Goal: Task Accomplishment & Management: Use online tool/utility

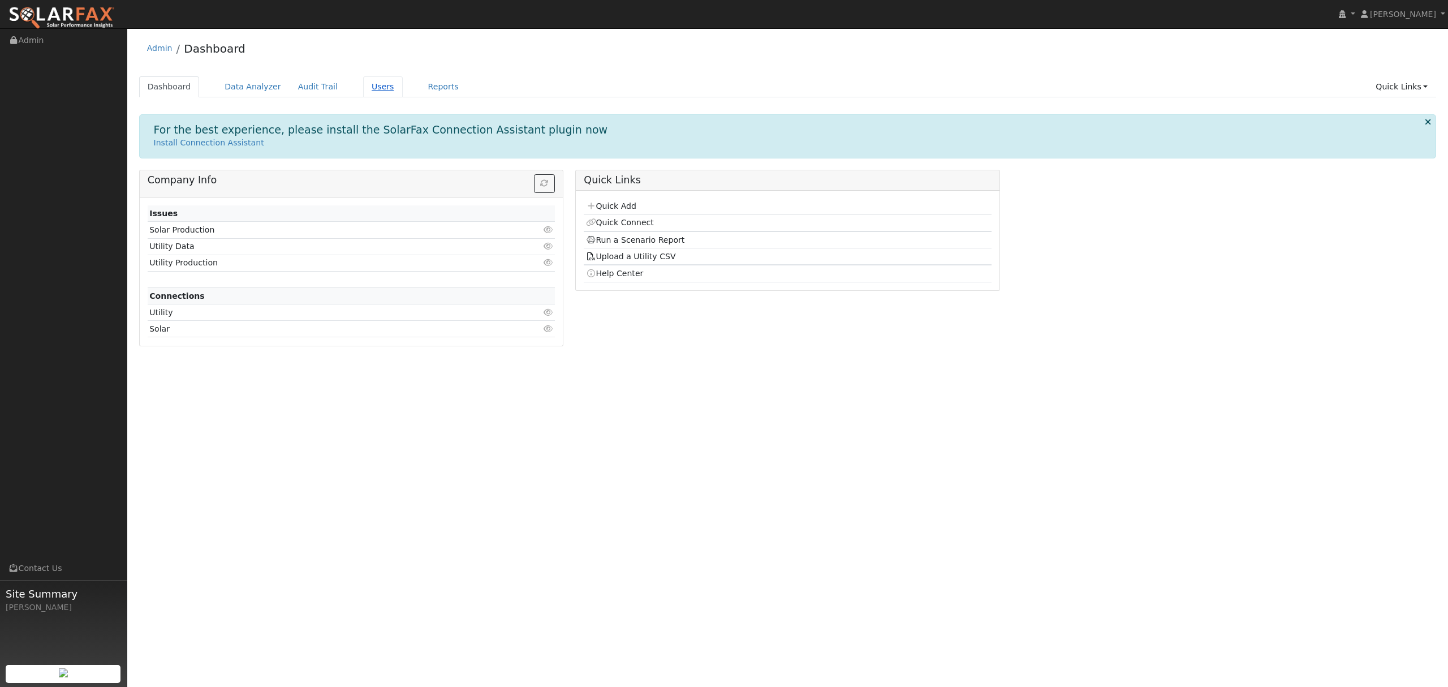
click at [372, 88] on link "Users" at bounding box center [383, 86] width 40 height 21
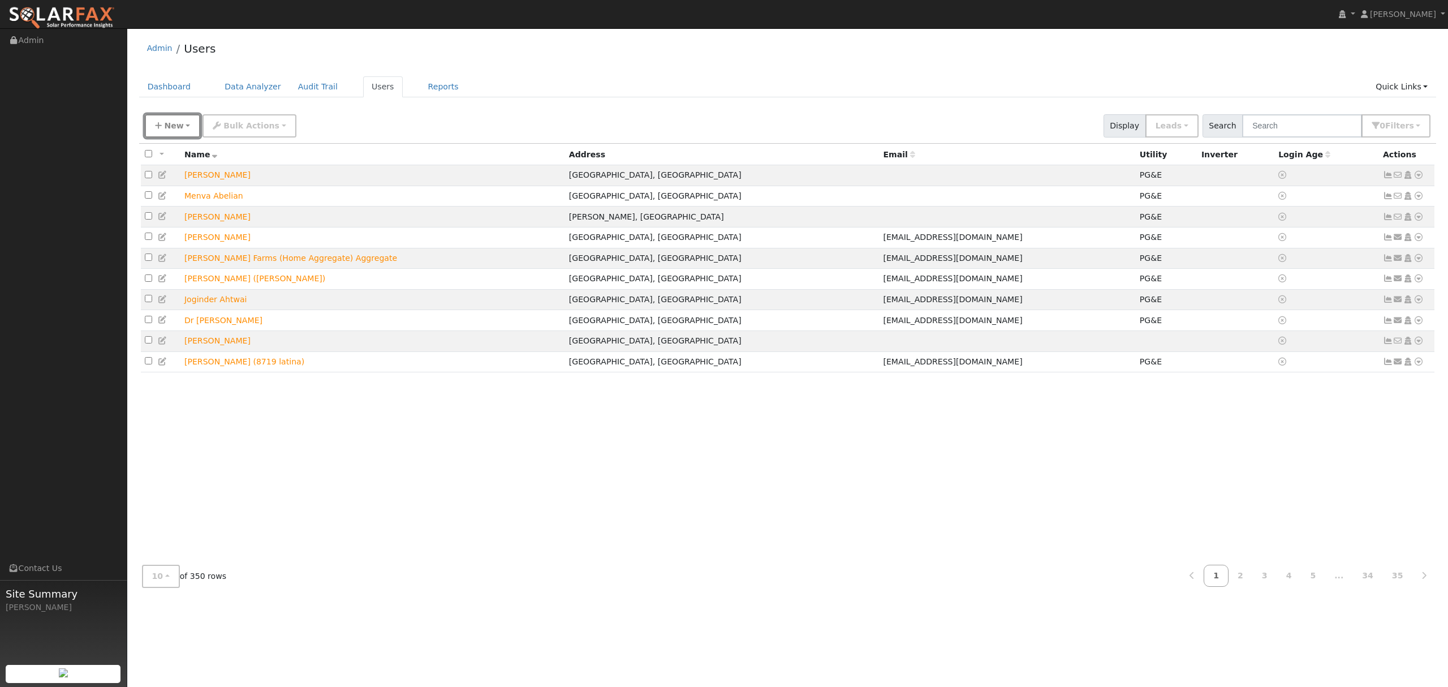
click at [185, 120] on button "New" at bounding box center [173, 125] width 56 height 23
click at [179, 175] on link "Quick Add" at bounding box center [192, 175] width 94 height 16
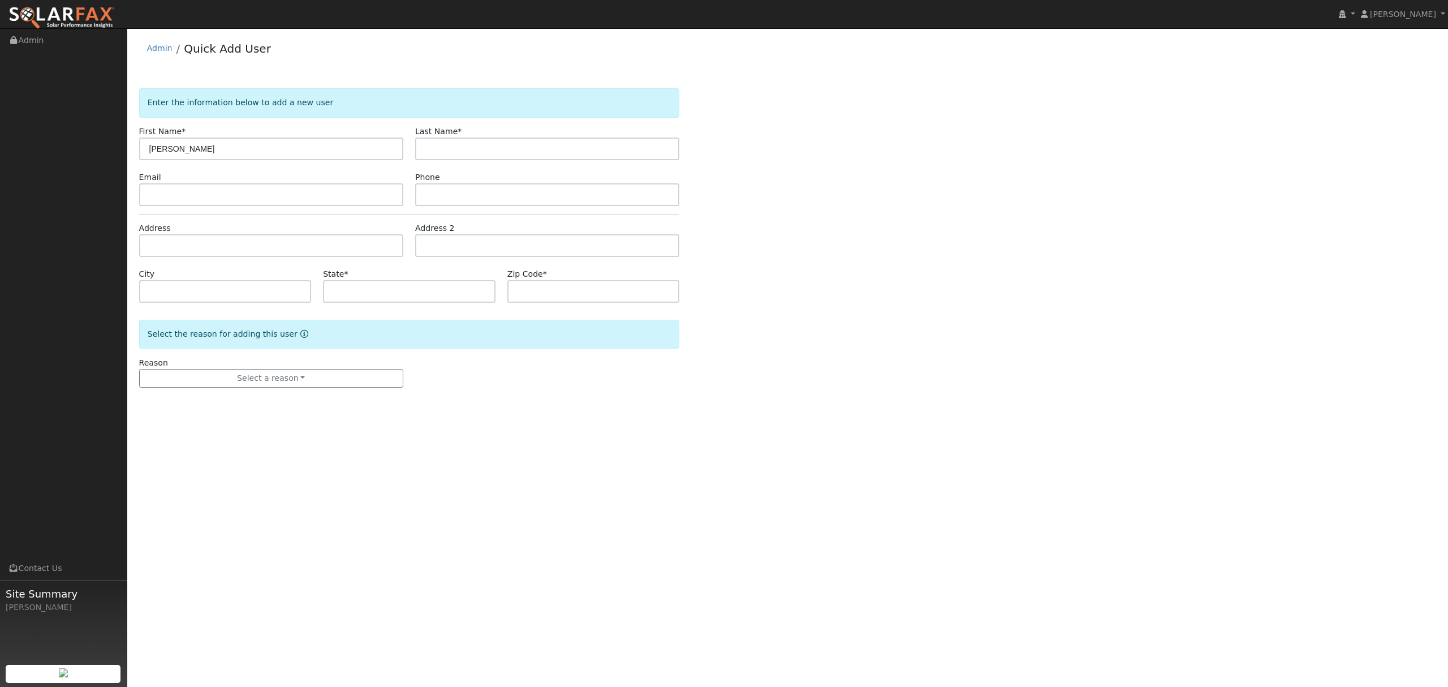
type input "[PERSON_NAME]"
click at [152, 240] on input "text" at bounding box center [271, 245] width 264 height 23
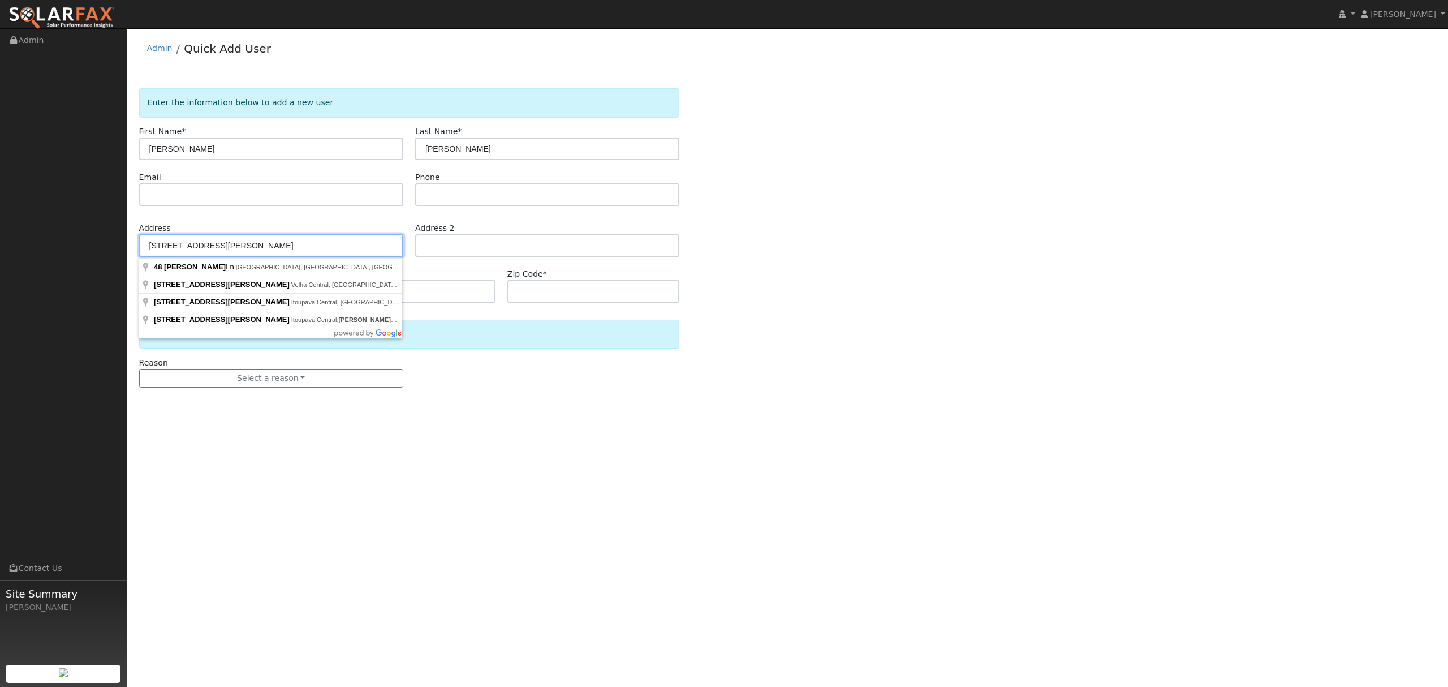
type input "48 Walter Blume Lane"
type input "Oroville"
type input "CA"
type input "95966"
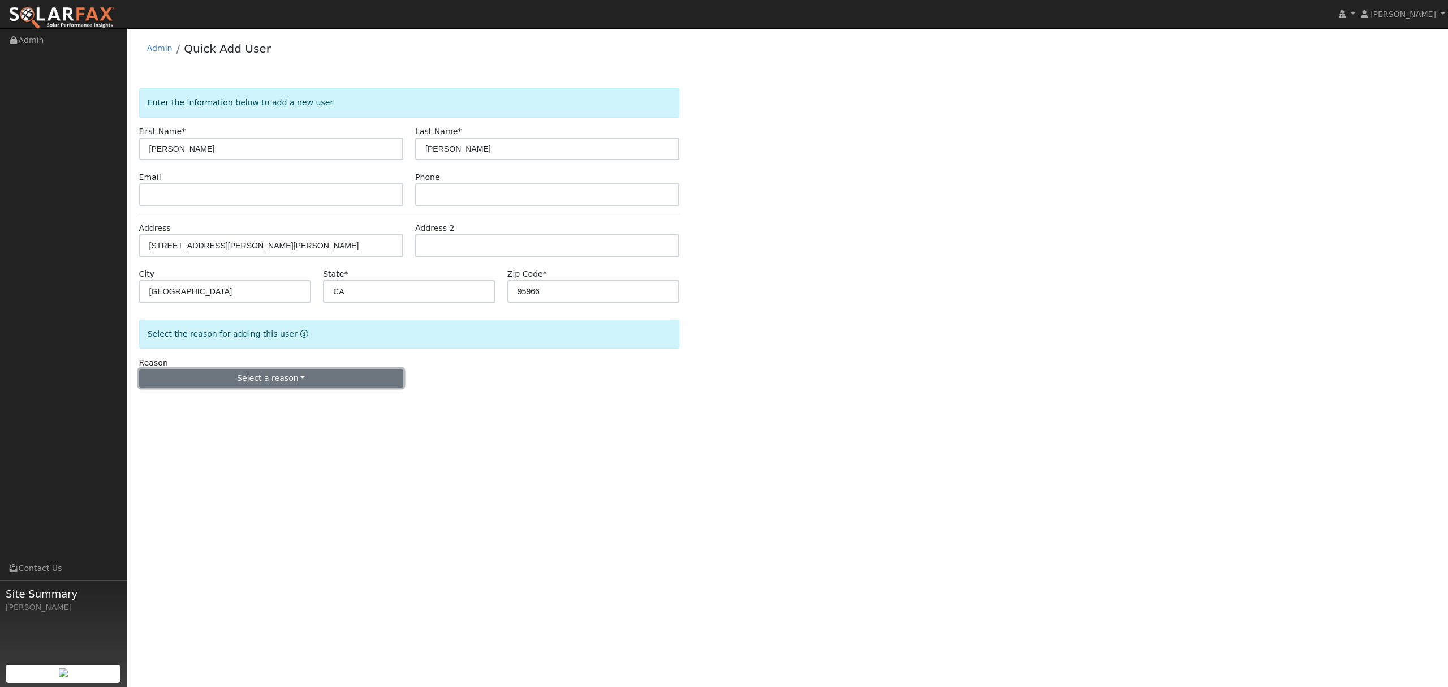
click at [277, 376] on button "Select a reason" at bounding box center [271, 378] width 264 height 19
click at [196, 404] on link "New lead" at bounding box center [202, 402] width 125 height 16
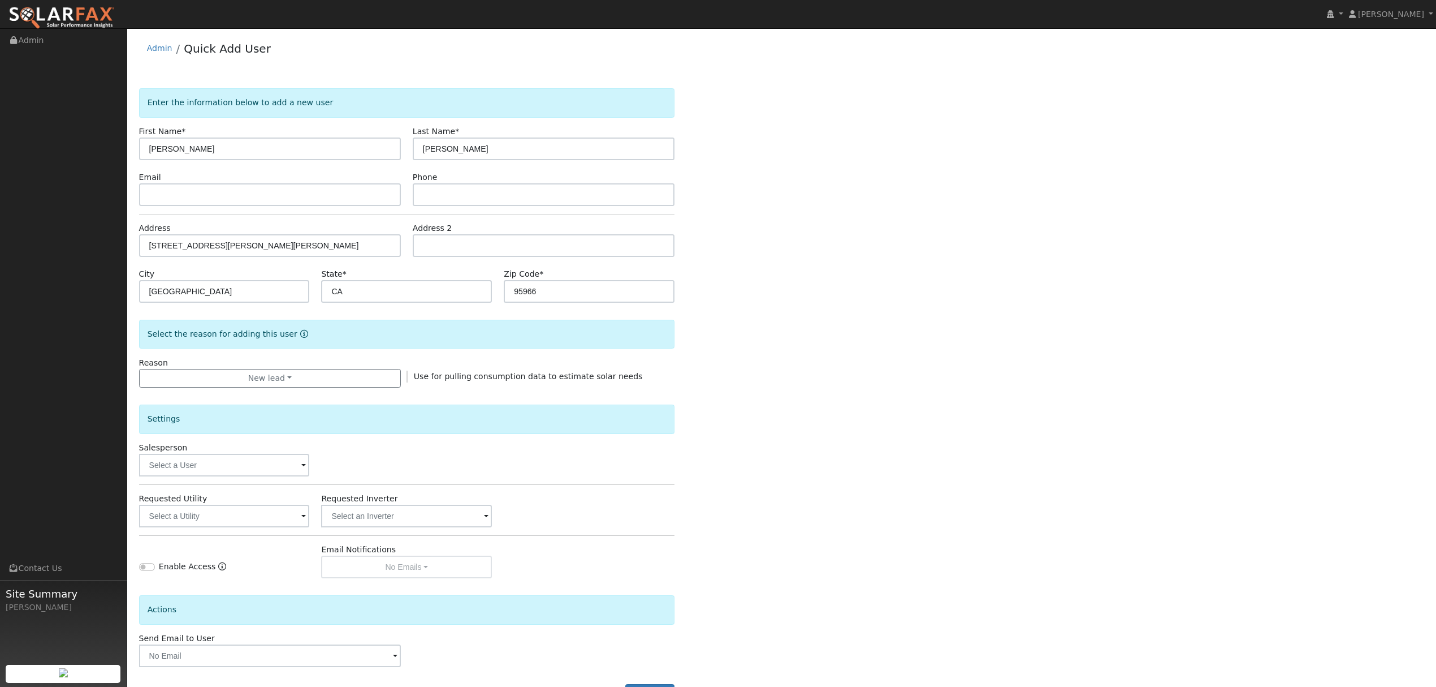
click at [247, 534] on div "Settings Salesperson Requested Utility Requested Inverter Enable Access Email N…" at bounding box center [407, 482] width 536 height 191
click at [253, 521] on input "text" at bounding box center [224, 515] width 171 height 23
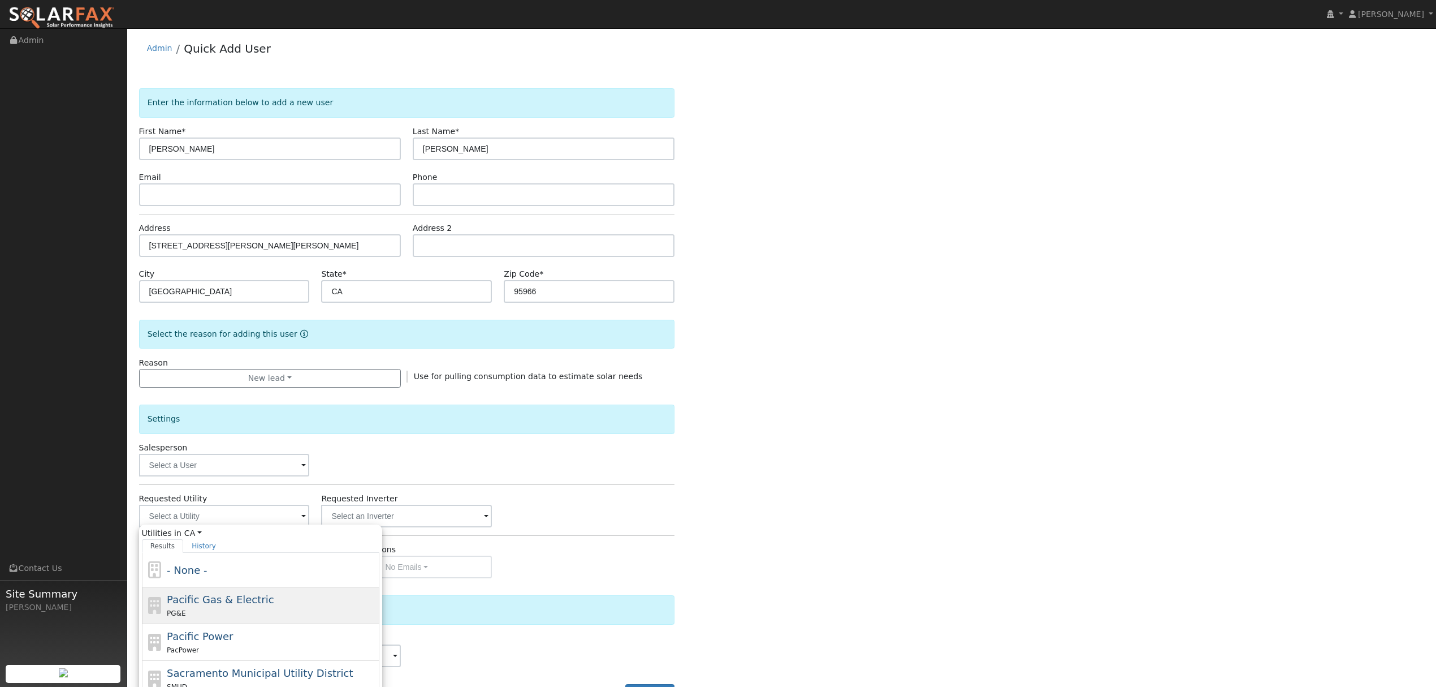
click at [205, 602] on span "Pacific Gas & Electric" at bounding box center [220, 599] width 107 height 12
type input "Pacific Gas & Electric"
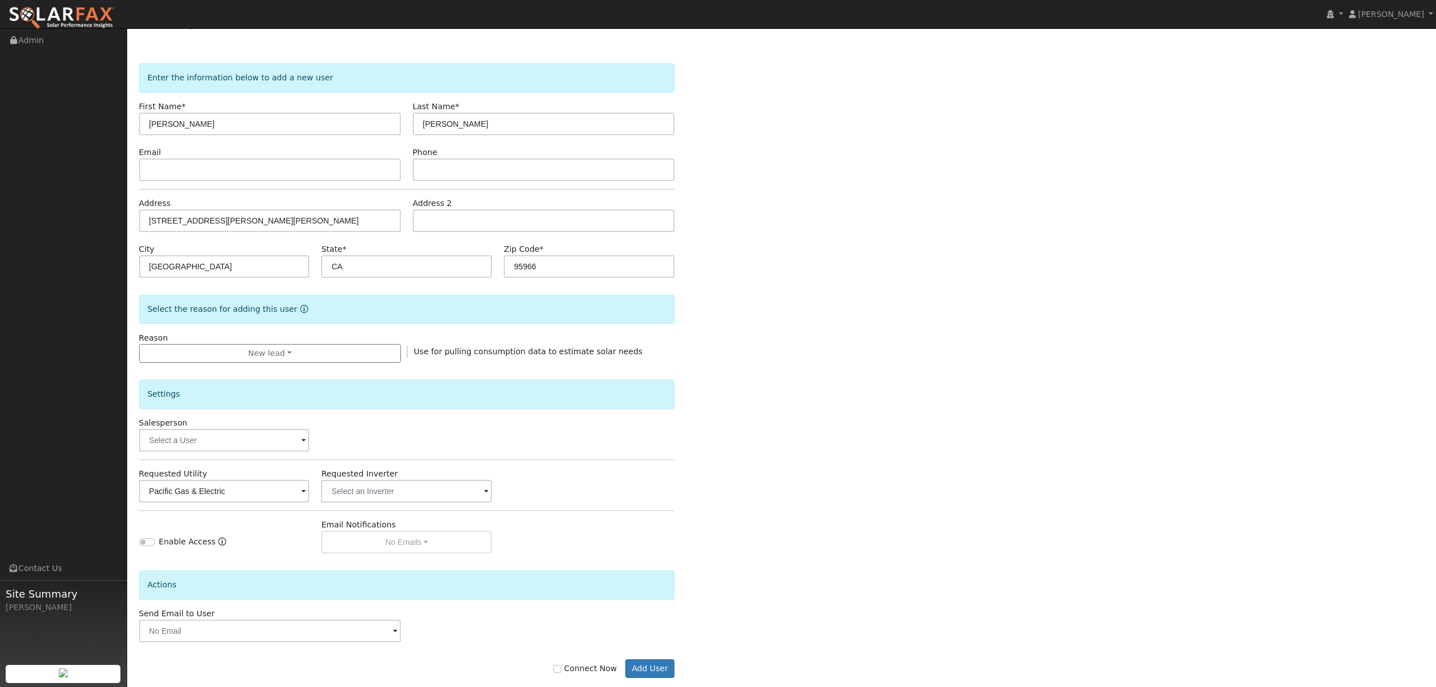
scroll to position [46, 0]
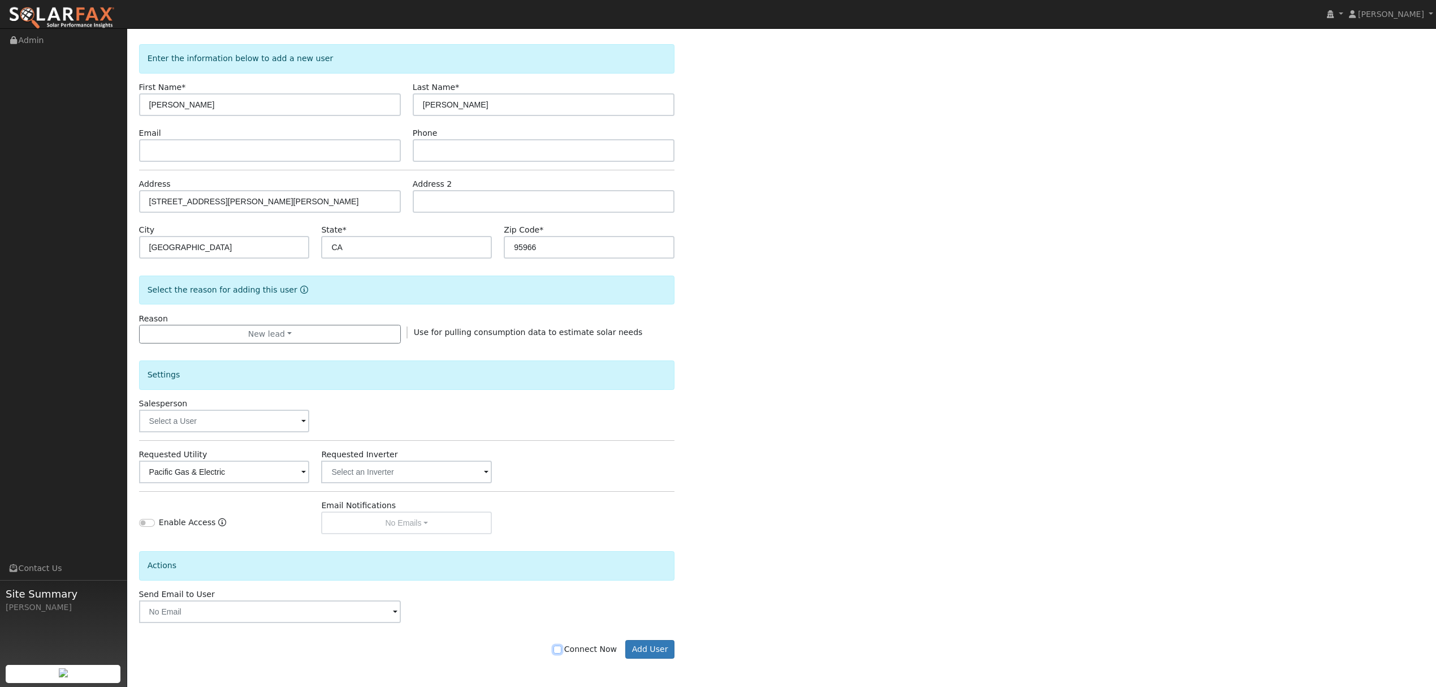
click at [562, 651] on input "Connect Now" at bounding box center [558, 649] width 8 height 8
checkbox input "true"
click at [646, 649] on button "Add User" at bounding box center [649, 649] width 49 height 19
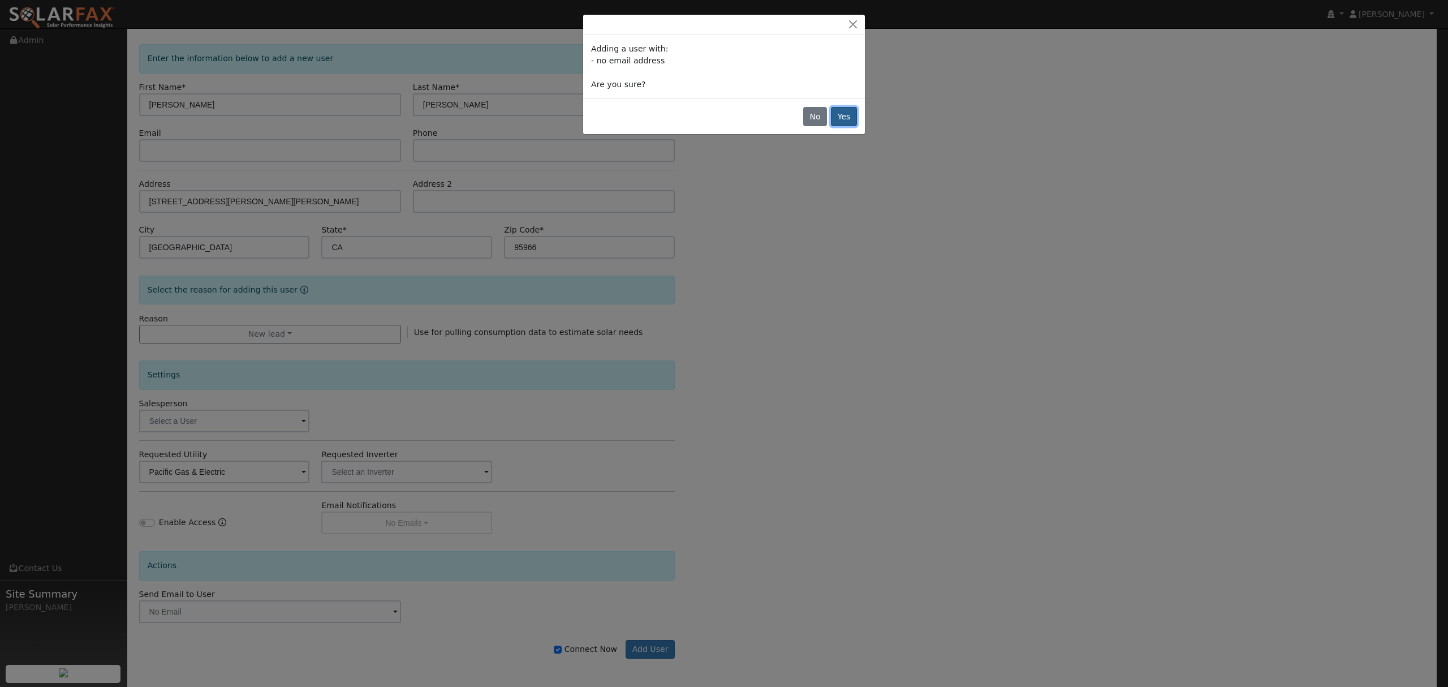
click at [838, 121] on button "Yes" at bounding box center [844, 116] width 26 height 19
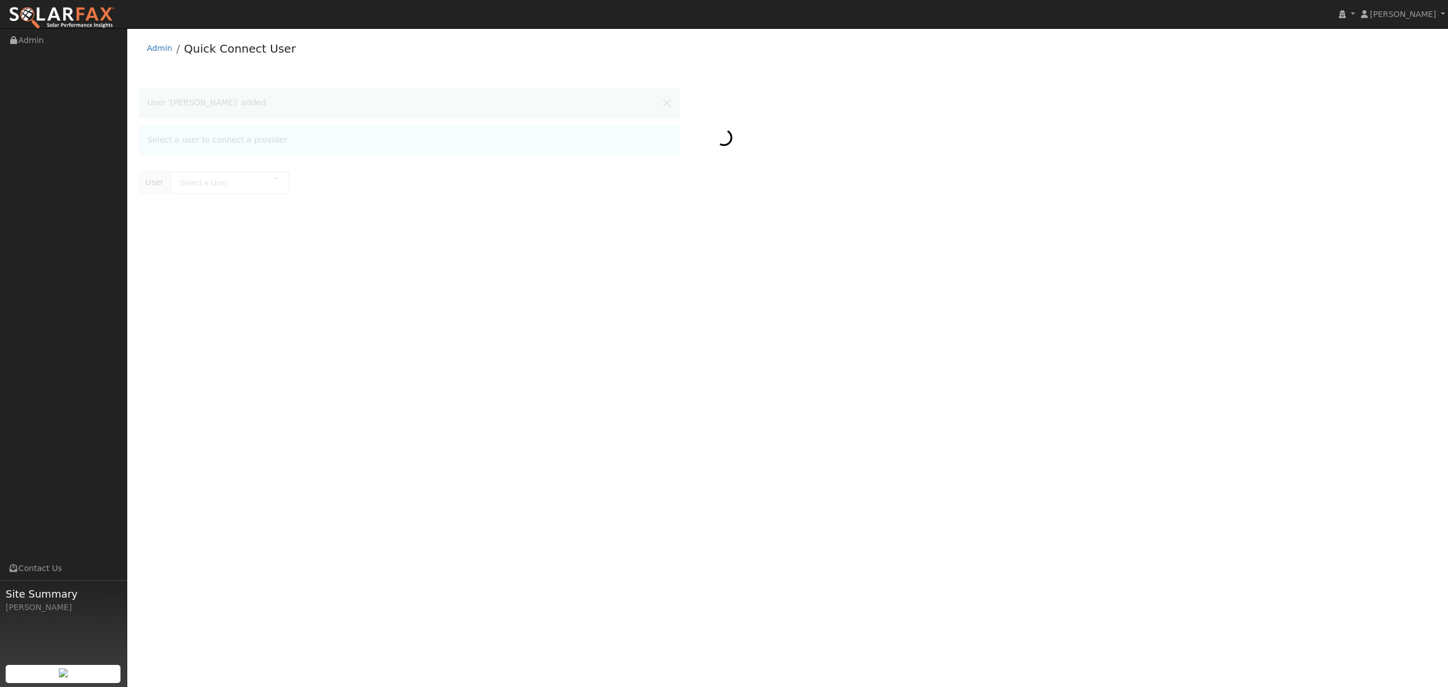
type input "[PERSON_NAME]"
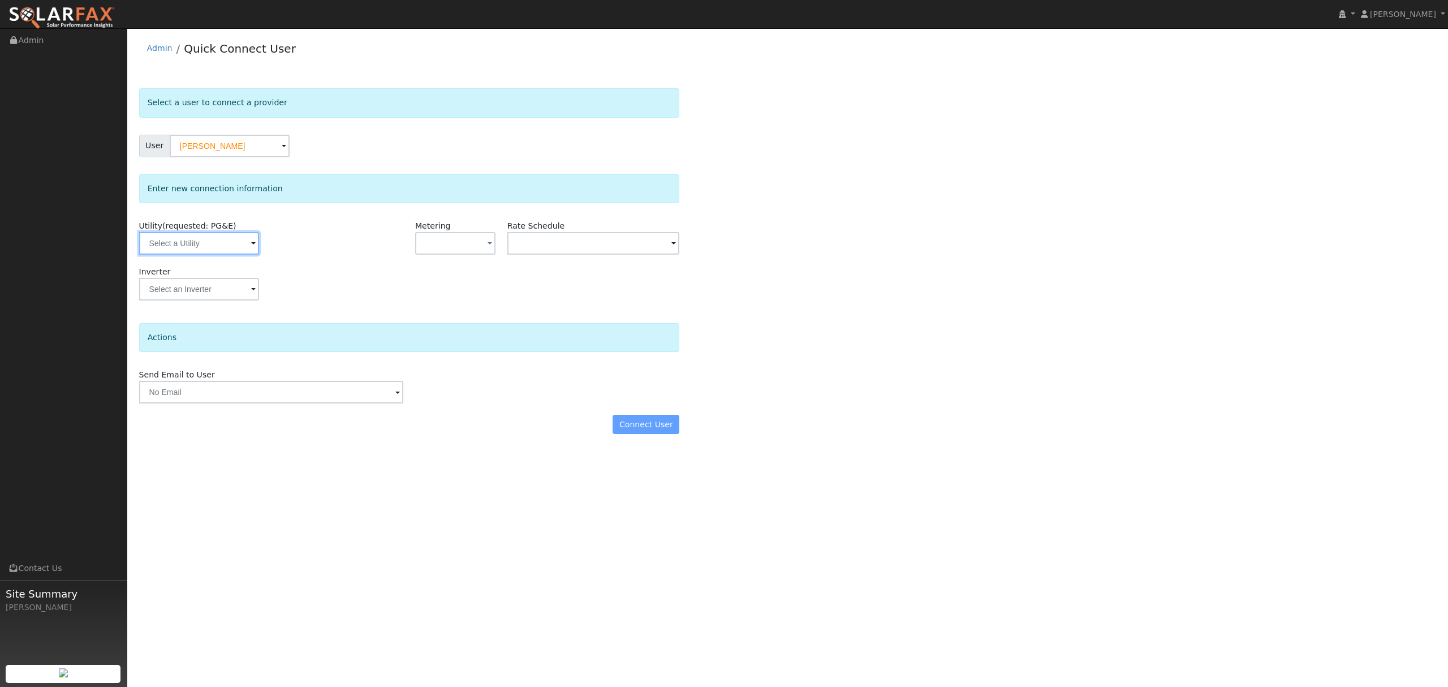
click at [214, 240] on input "text" at bounding box center [199, 243] width 120 height 23
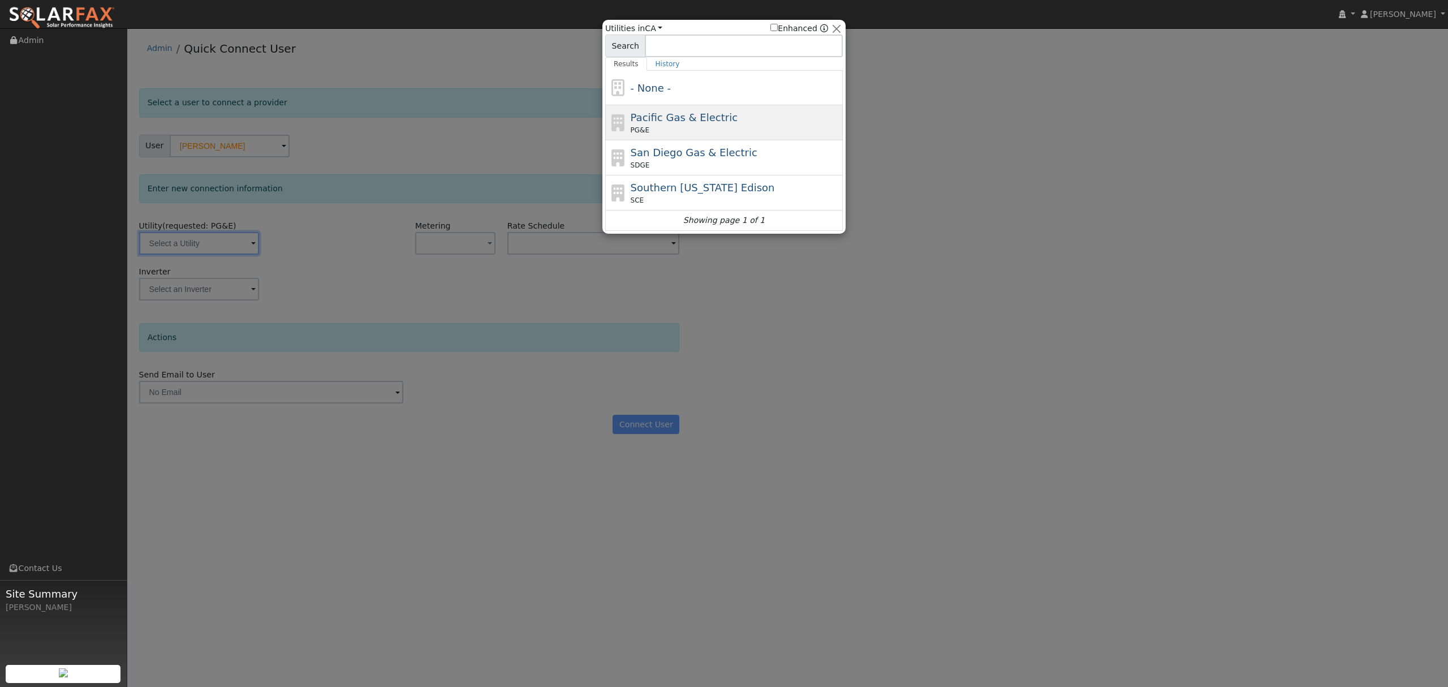
click at [692, 127] on div "PG&E" at bounding box center [736, 130] width 210 height 10
type input "PG&E"
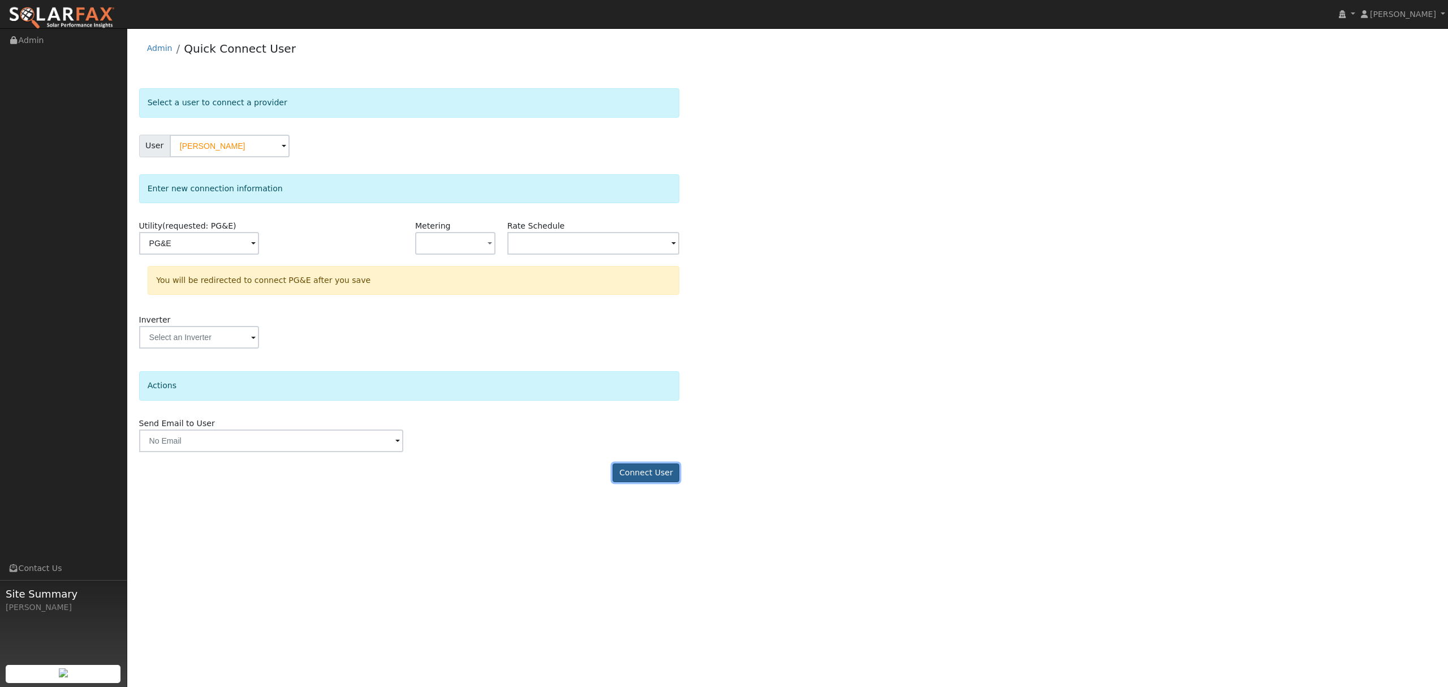
click at [650, 477] on button "Connect User" at bounding box center [645, 472] width 67 height 19
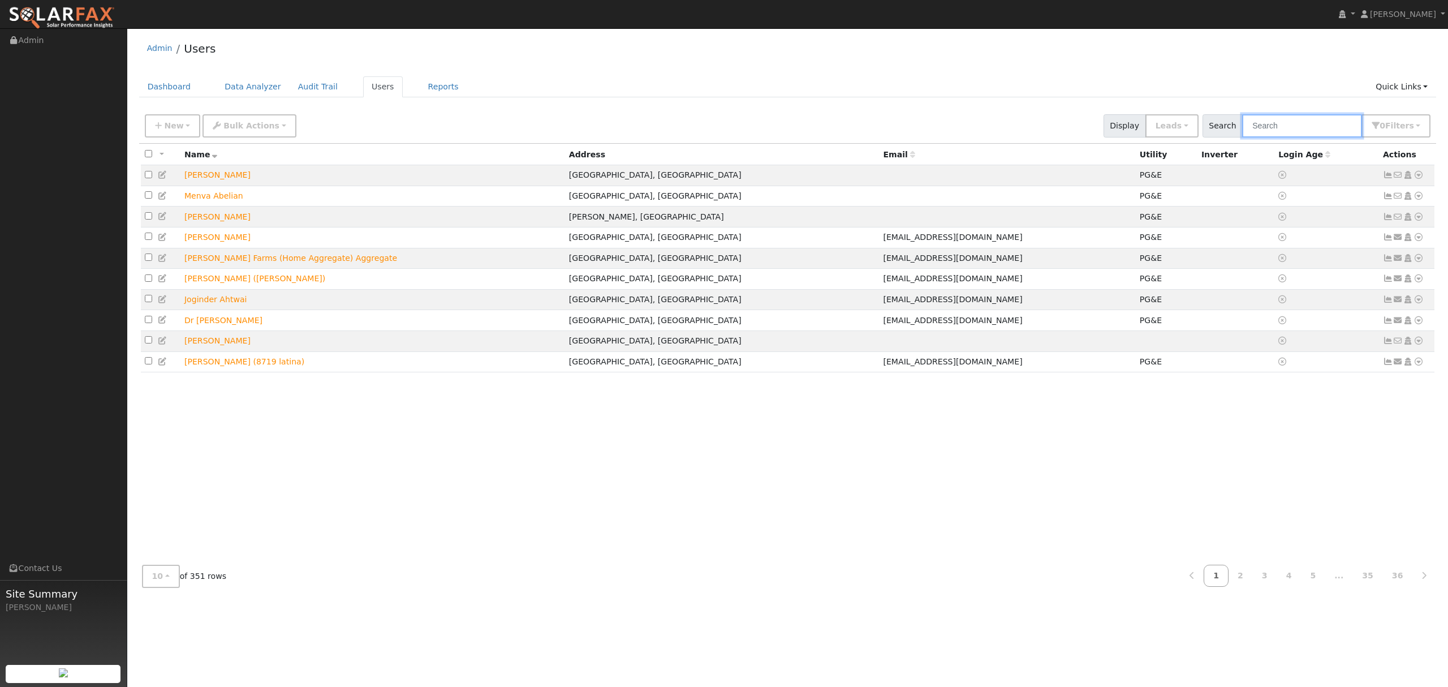
click at [1322, 124] on input "text" at bounding box center [1302, 125] width 120 height 23
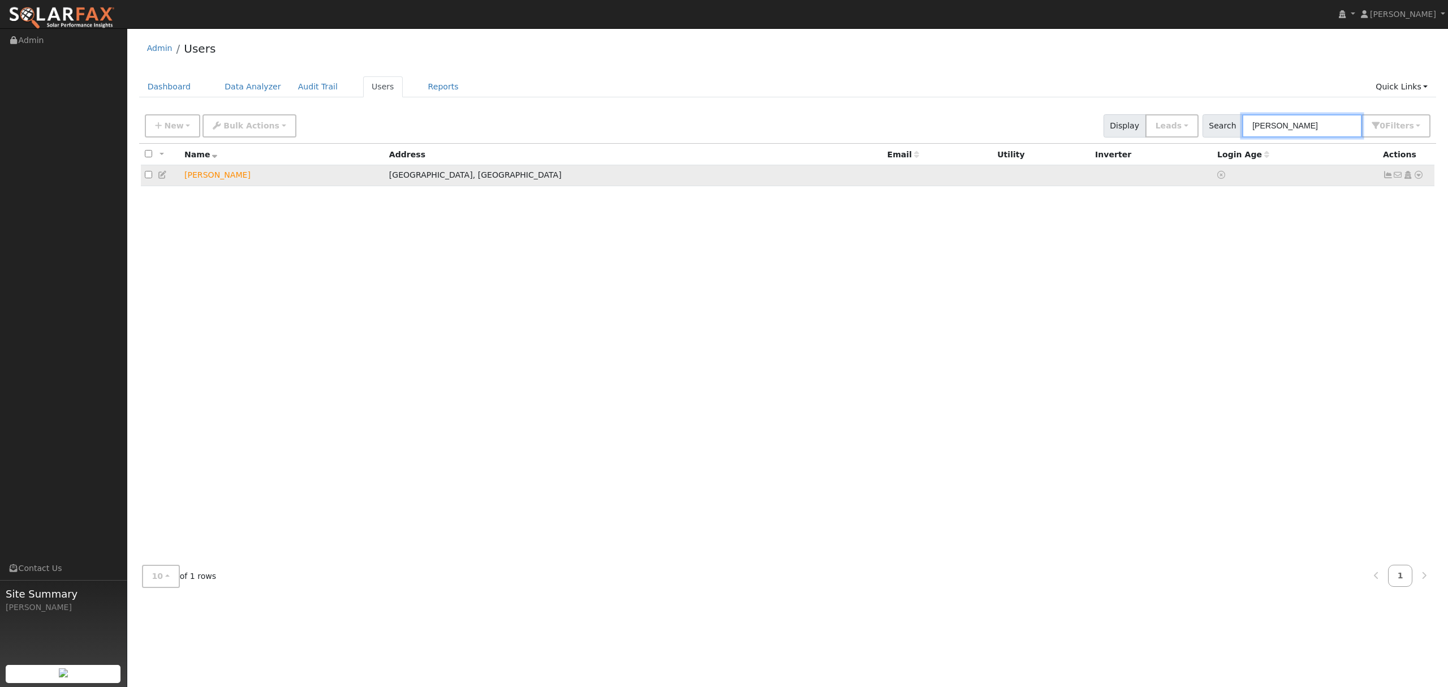
type input "ramos"
click at [213, 172] on td "juan ramos" at bounding box center [282, 175] width 205 height 21
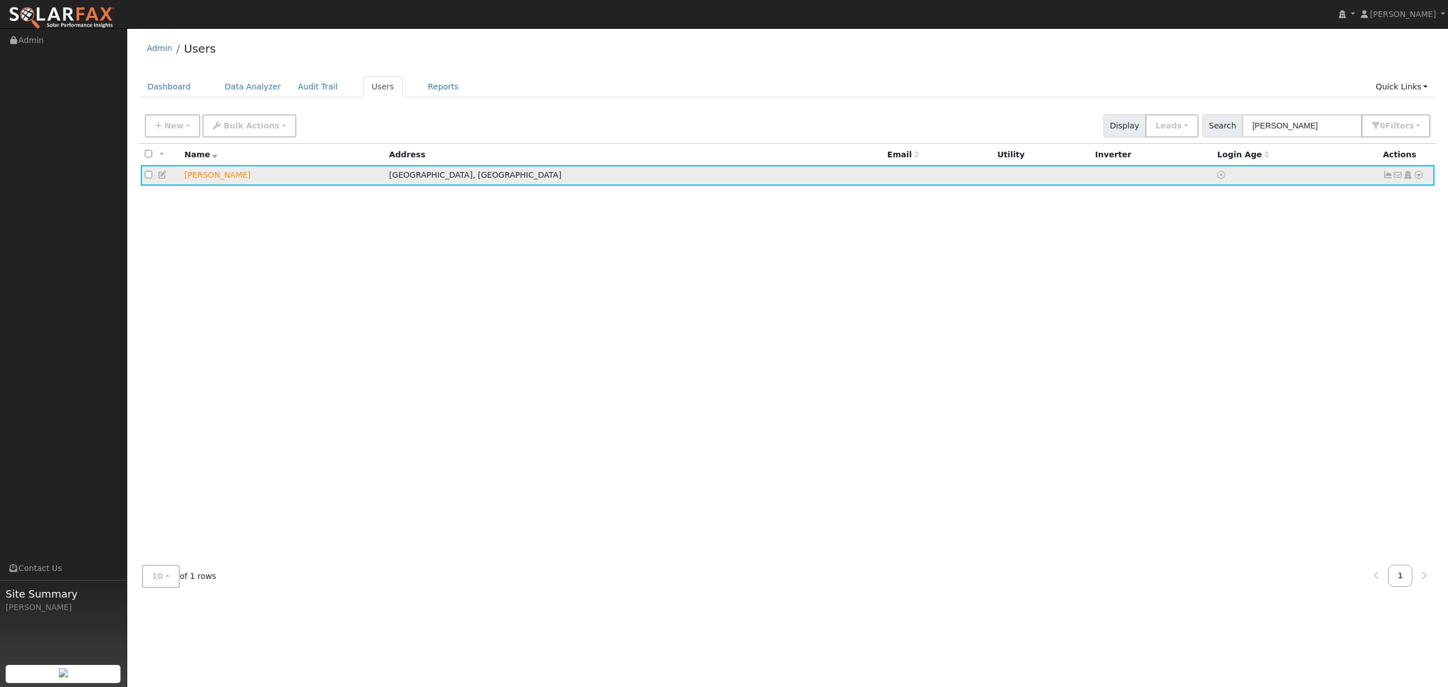
click at [1425, 168] on td "No email address Send Email... Copy a Link Reset Password Open Access Data Anal…" at bounding box center [1407, 175] width 56 height 21
click at [1419, 172] on icon at bounding box center [1418, 175] width 10 height 8
click at [0, 0] on link "Utility" at bounding box center [0, 0] width 0 height 0
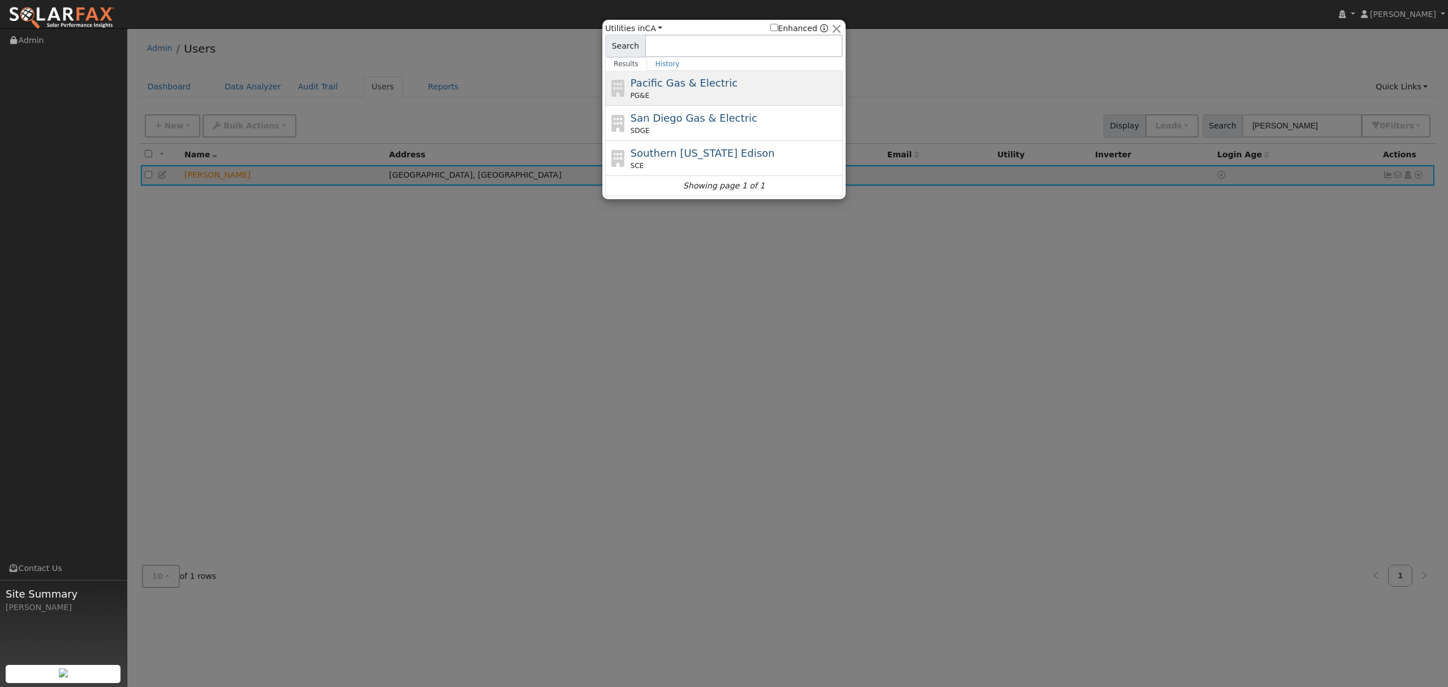
click at [661, 89] on span "Pacific Gas & Electric" at bounding box center [684, 83] width 107 height 12
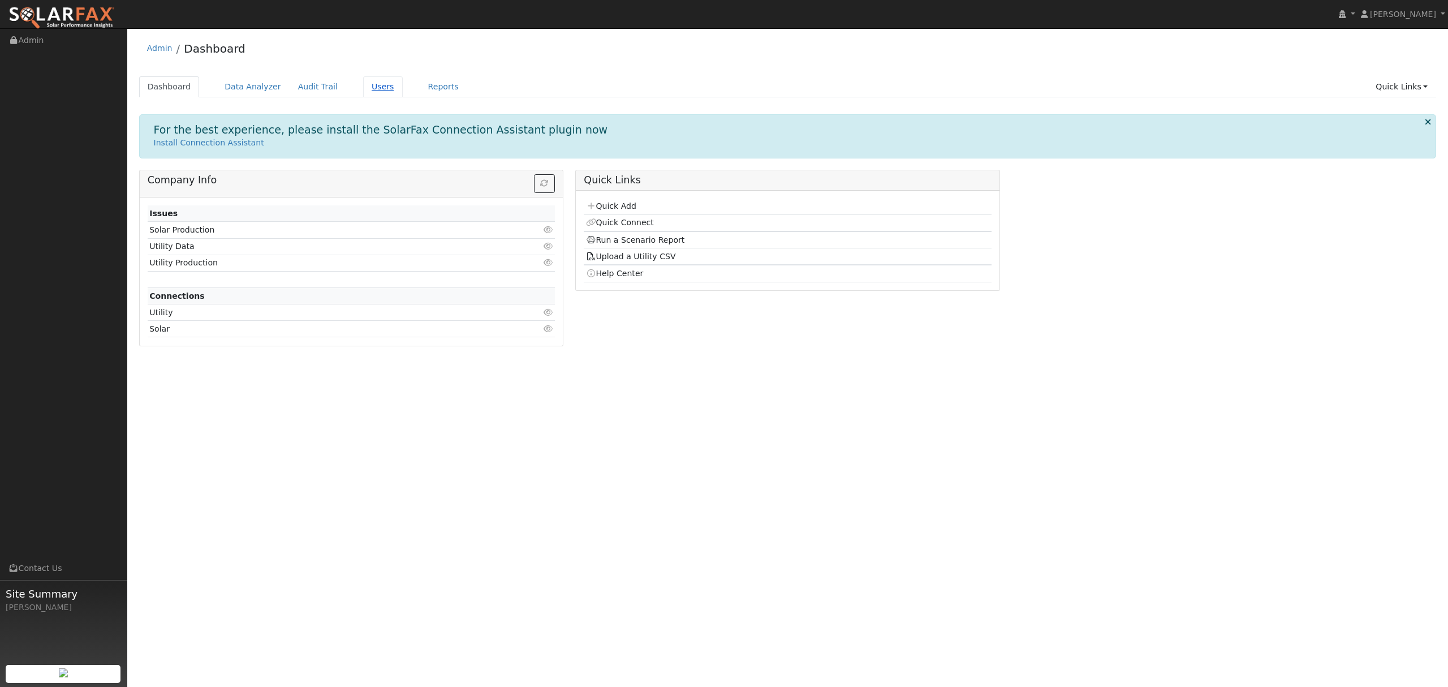
click at [363, 89] on link "Users" at bounding box center [383, 86] width 40 height 21
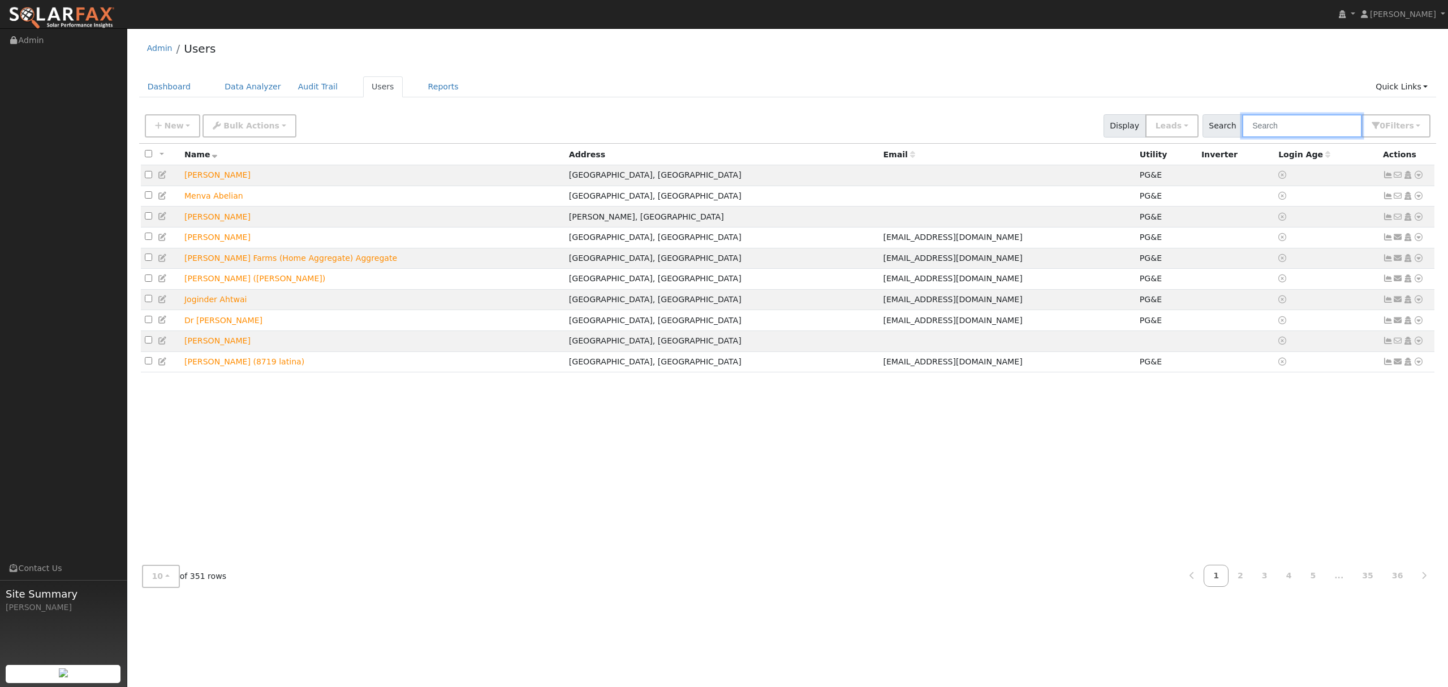
click at [1293, 125] on input "text" at bounding box center [1302, 125] width 120 height 23
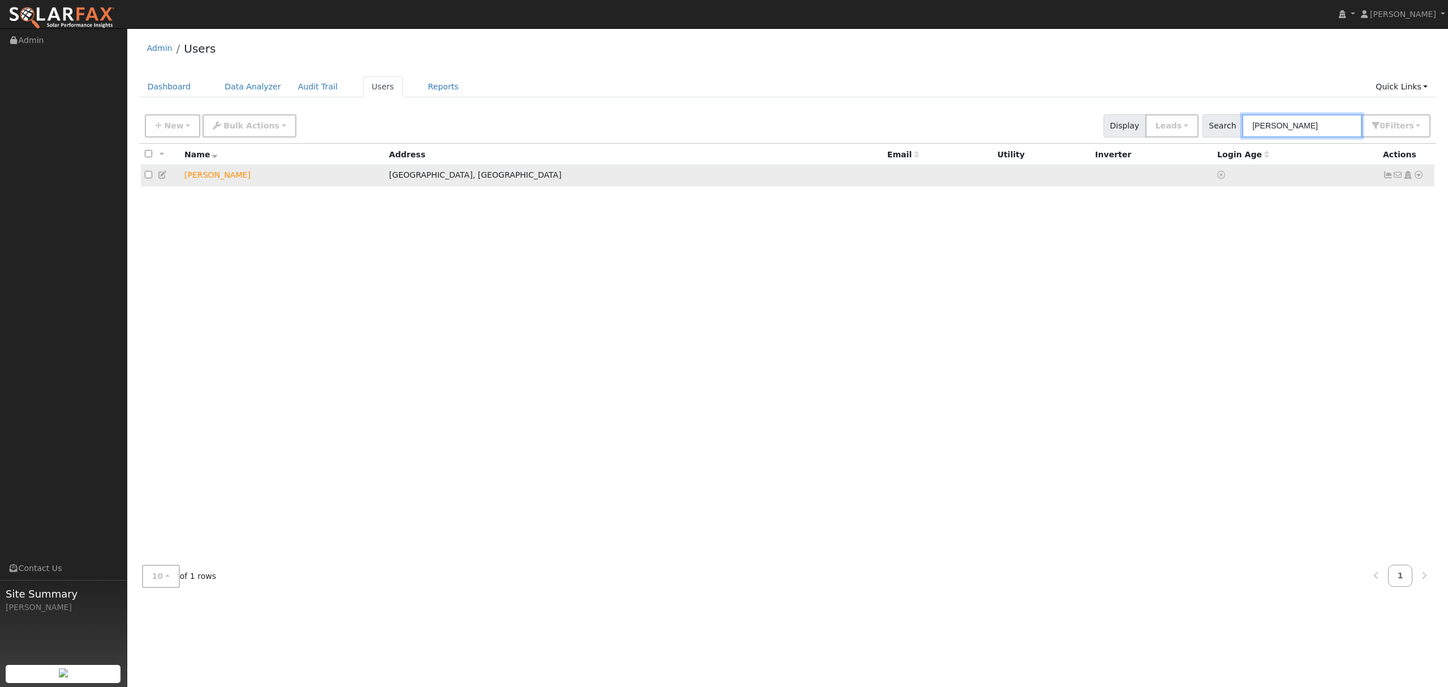
type input "ramos"
click at [1417, 175] on icon at bounding box center [1418, 175] width 10 height 8
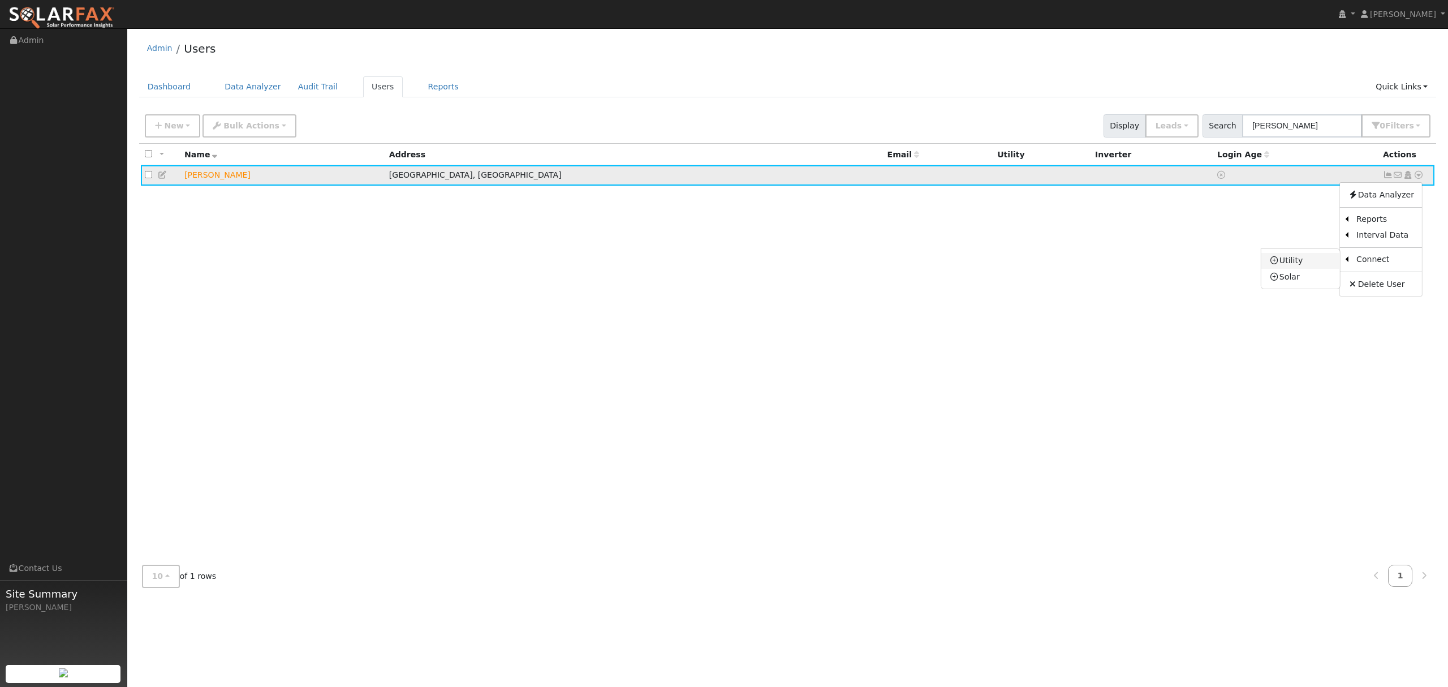
click at [1283, 258] on link "Utility" at bounding box center [1300, 261] width 79 height 16
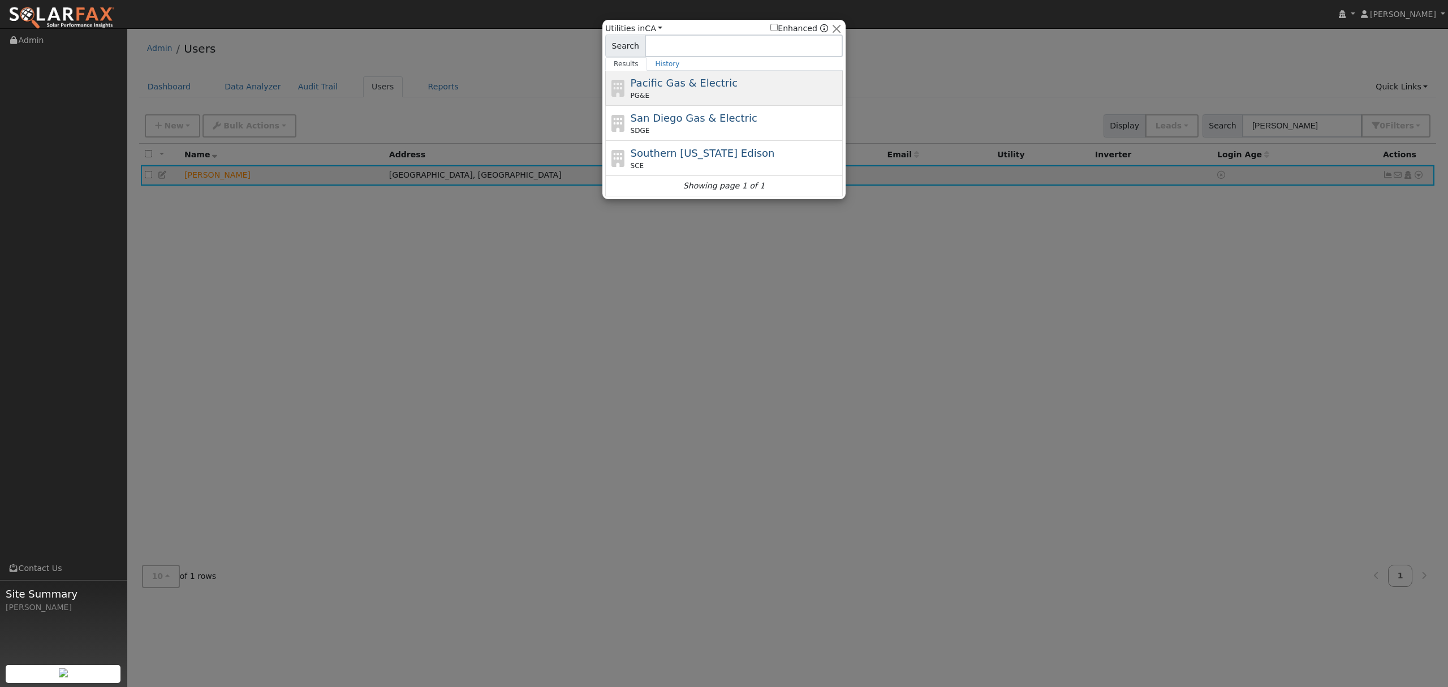
click at [689, 96] on div "PG&E" at bounding box center [736, 95] width 210 height 10
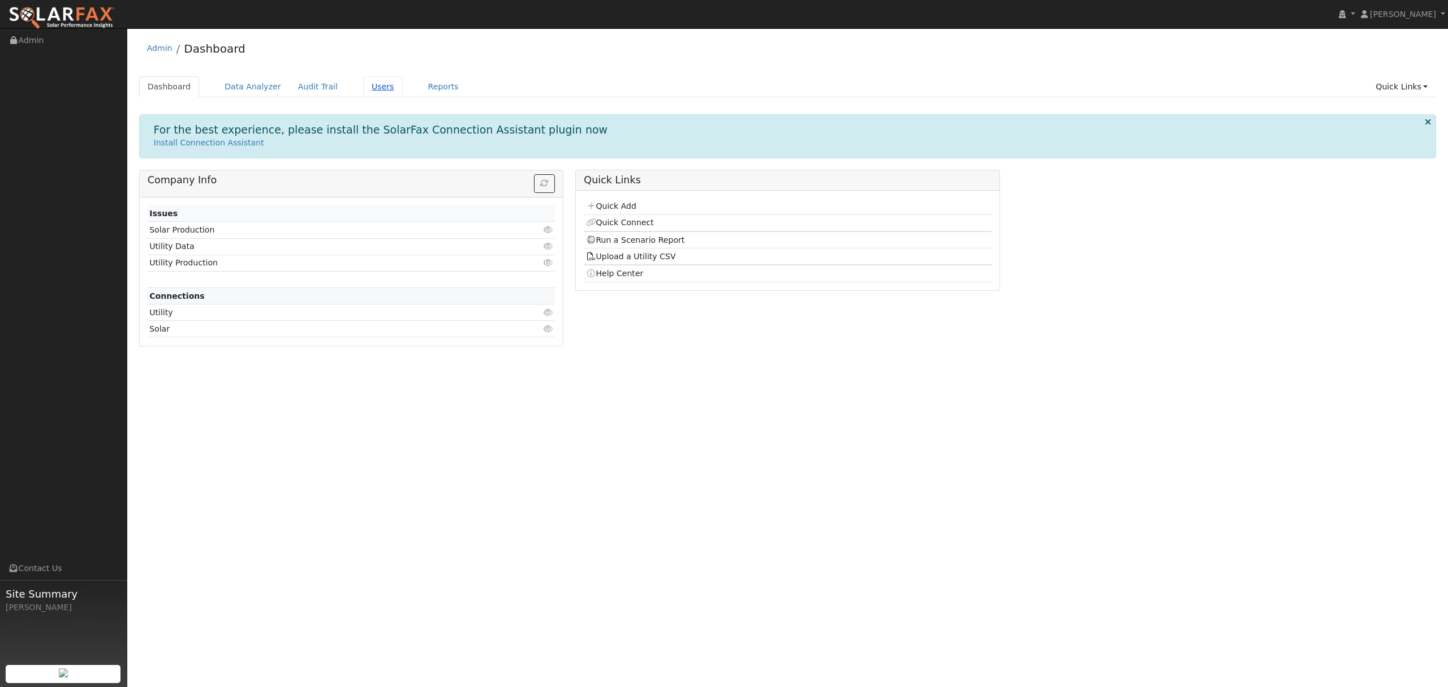
click at [369, 88] on link "Users" at bounding box center [383, 86] width 40 height 21
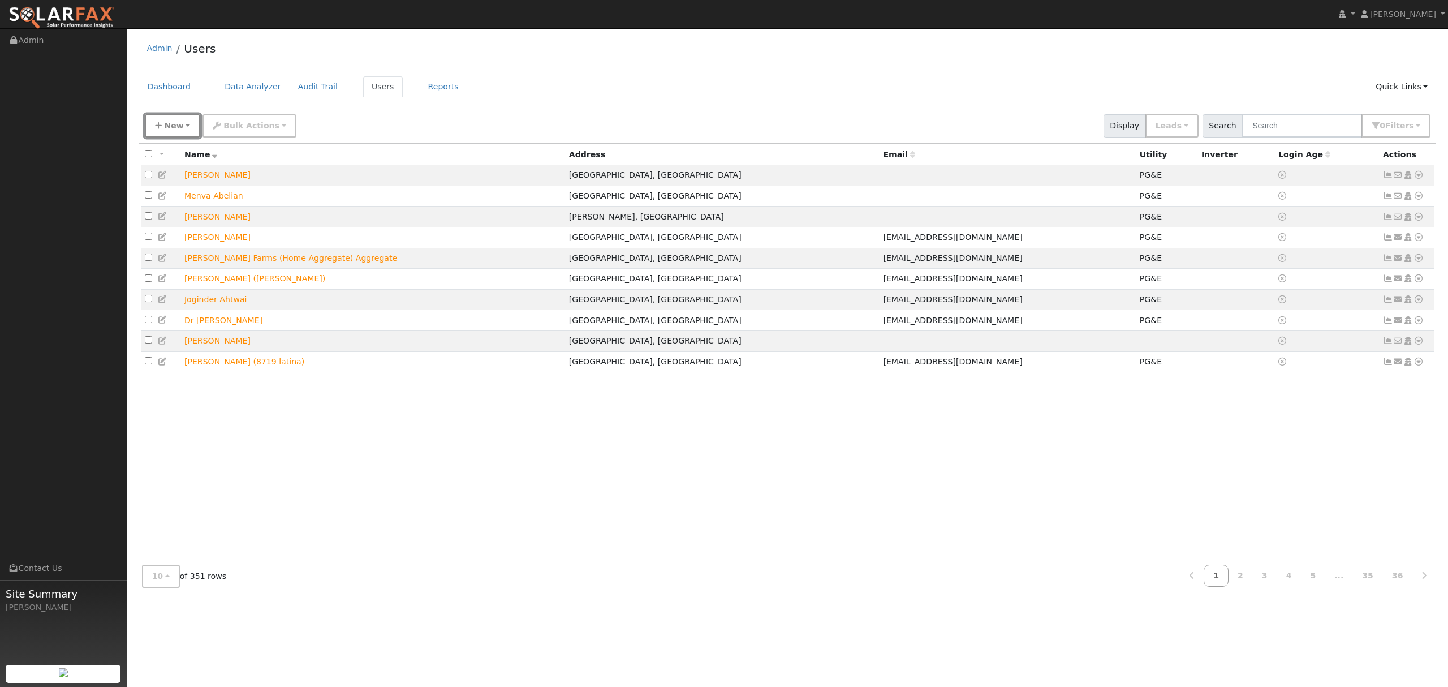
click at [182, 126] on button "New" at bounding box center [173, 125] width 56 height 23
click at [180, 169] on link "Quick Add" at bounding box center [192, 175] width 94 height 16
click at [1322, 122] on input "text" at bounding box center [1302, 125] width 120 height 23
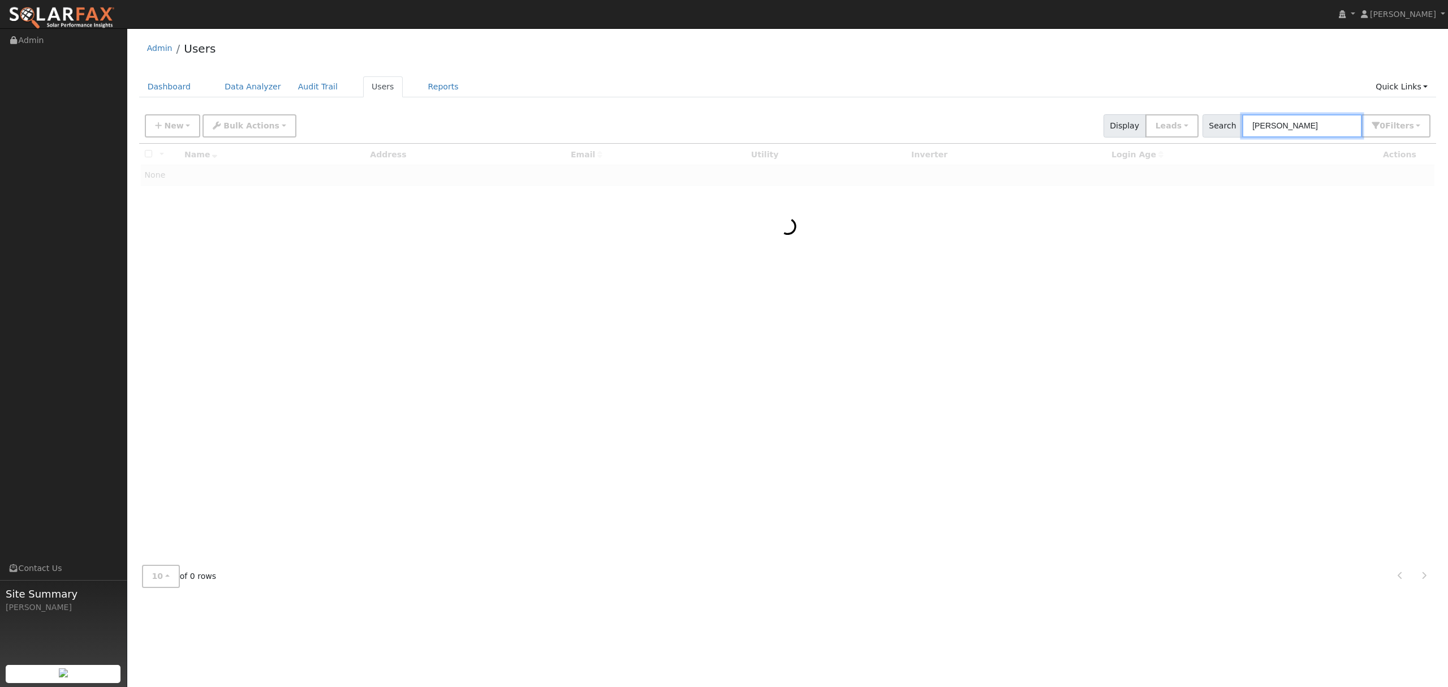
click at [1300, 124] on input "ramos" at bounding box center [1302, 125] width 120 height 23
drag, startPoint x: 1300, startPoint y: 124, endPoint x: 1232, endPoint y: 136, distance: 68.8
click at [1228, 137] on div "Search ramos 0 Filter s My accounts Role Show Leads Show Leads Admin Billing Ad…" at bounding box center [1316, 125] width 228 height 23
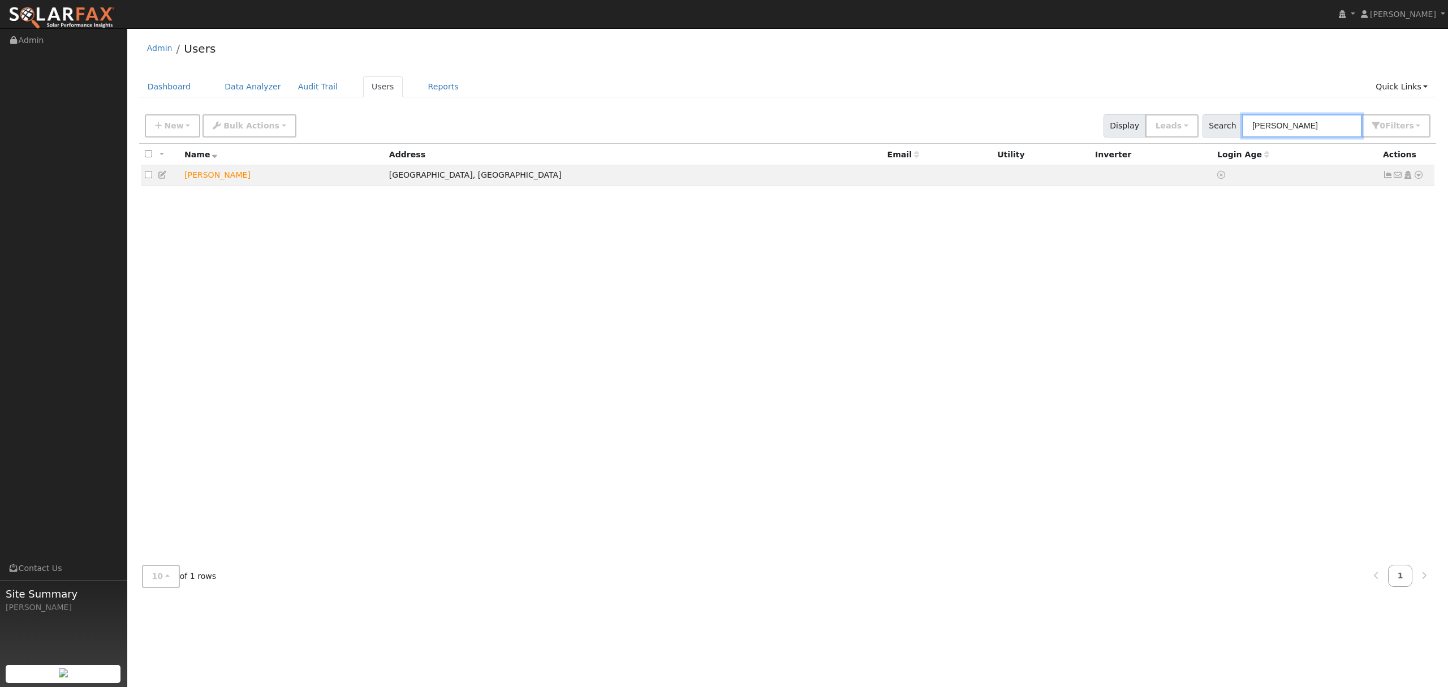
type input "ramos"
click at [1417, 175] on icon at bounding box center [1418, 175] width 10 height 8
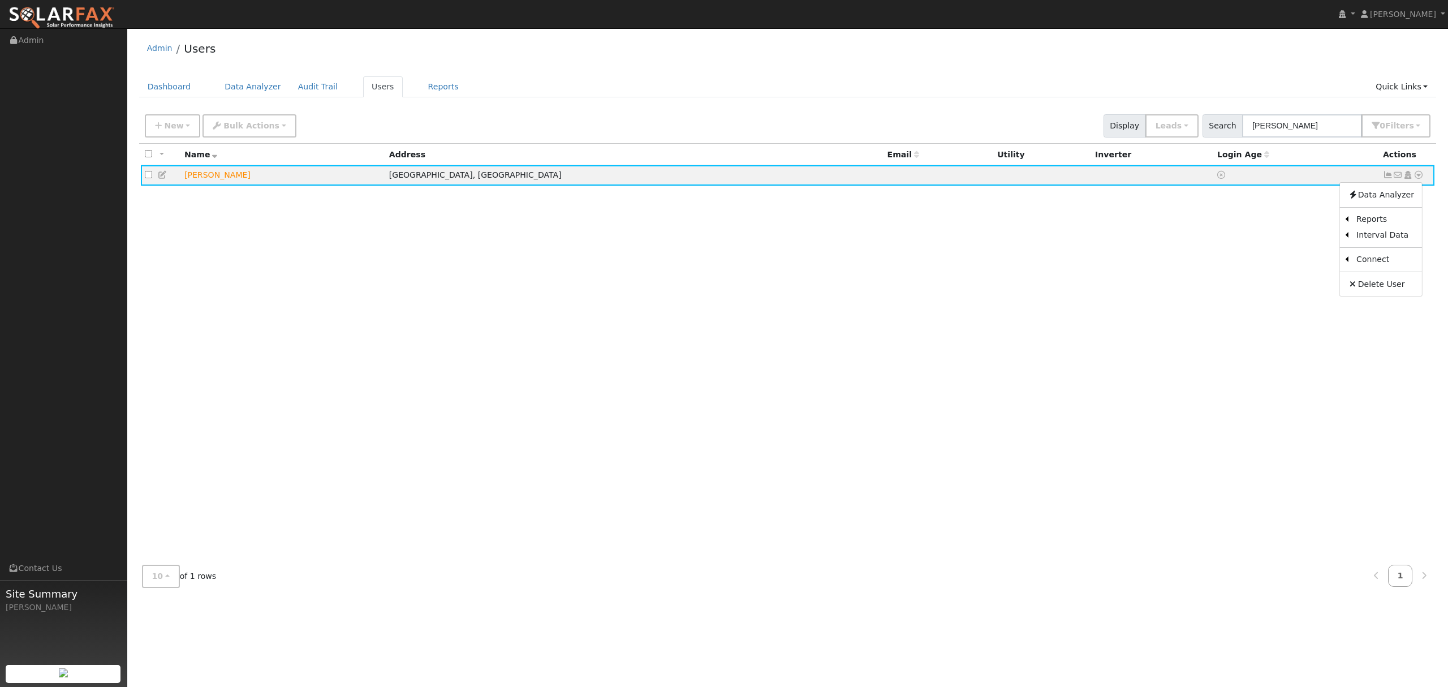
click at [0, 0] on link "Utility" at bounding box center [0, 0] width 0 height 0
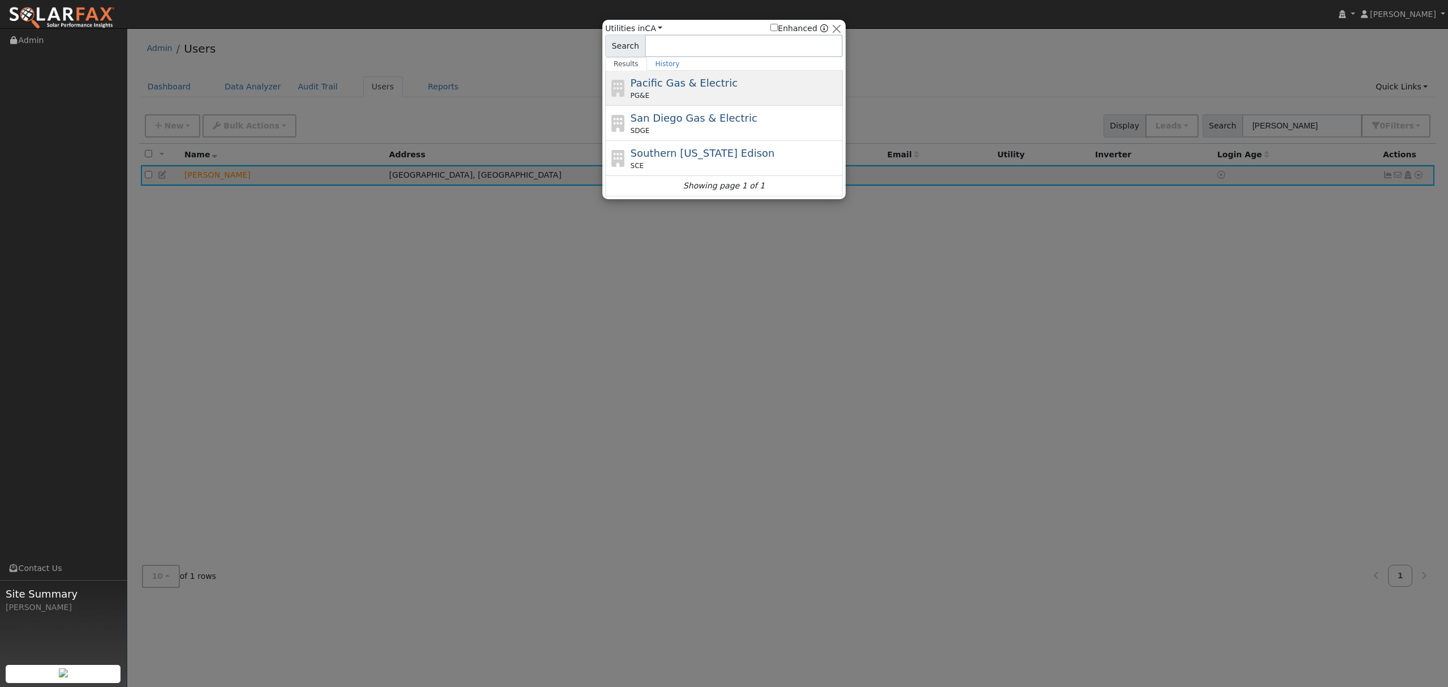
click at [681, 91] on div "Pacific Gas & Electric PG&E" at bounding box center [736, 87] width 210 height 25
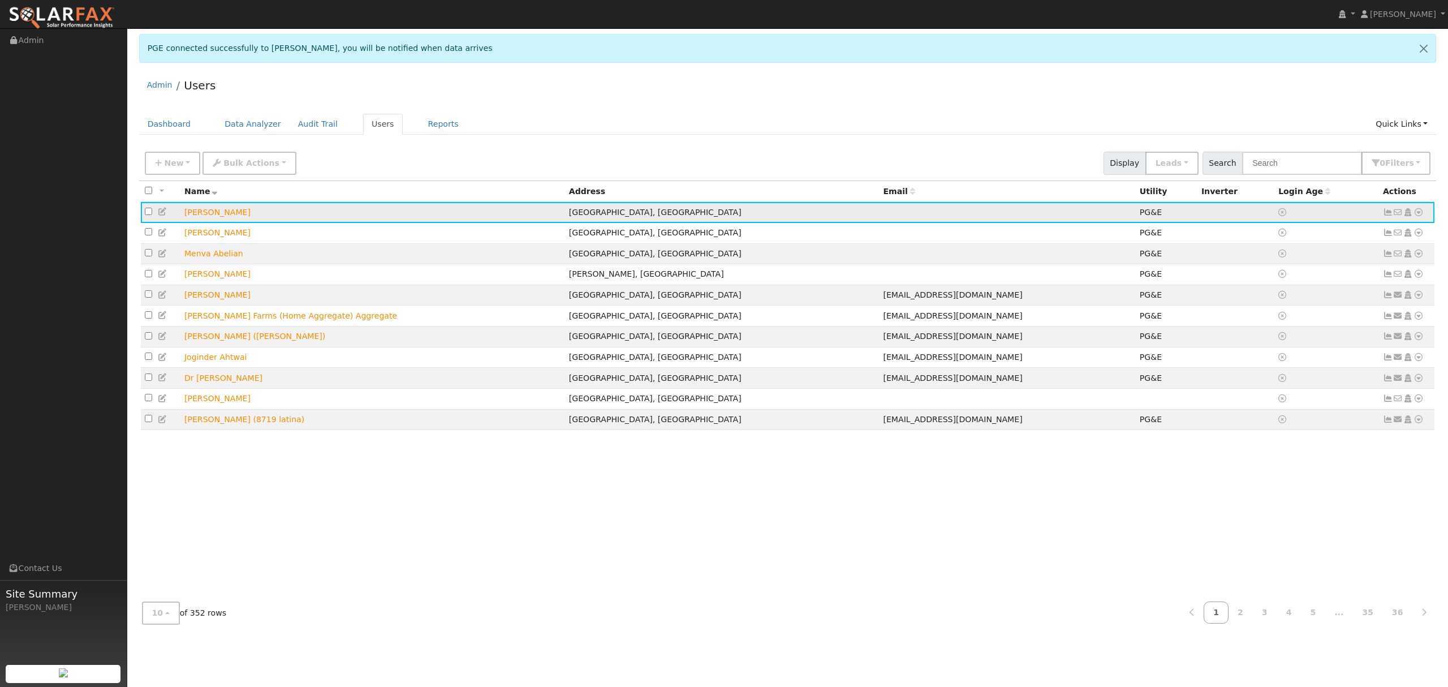
click at [1419, 209] on icon at bounding box center [1418, 212] width 10 height 8
click at [1367, 236] on link "Data Analyzer" at bounding box center [1381, 232] width 82 height 16
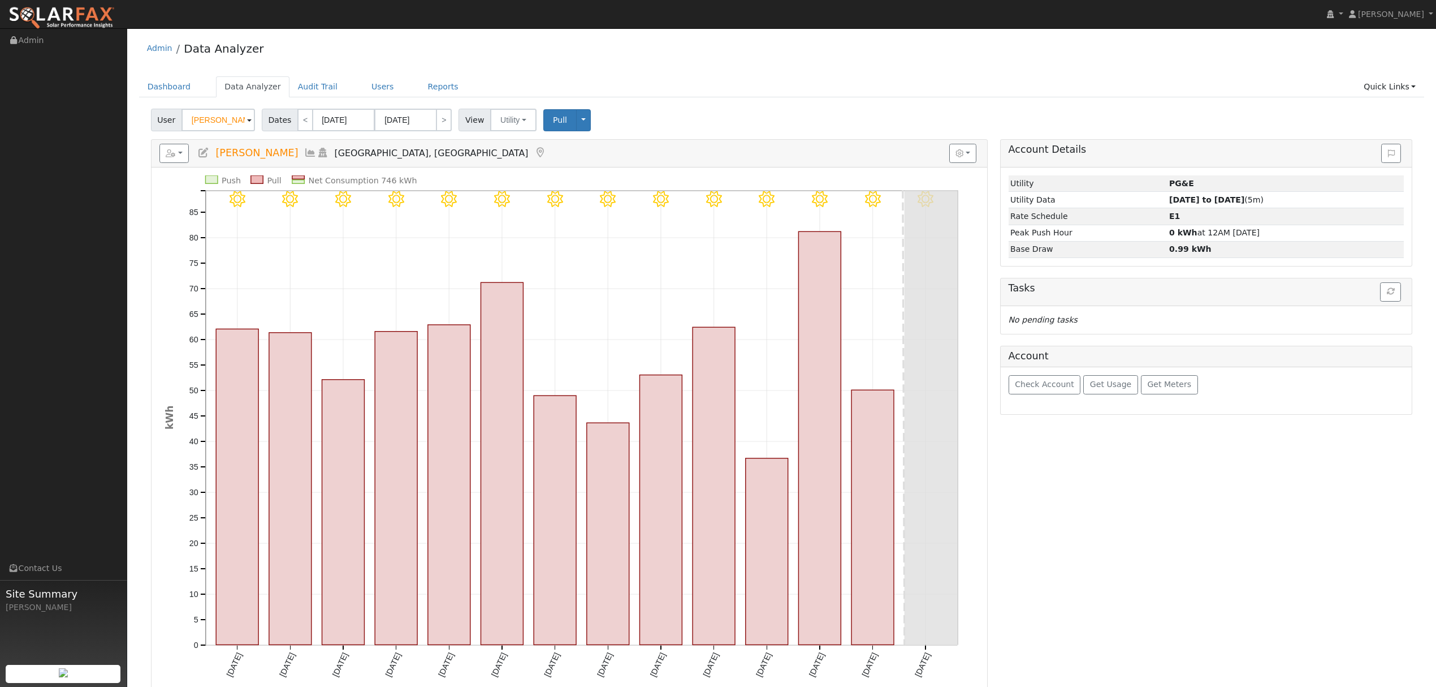
click at [304, 154] on icon at bounding box center [310, 153] width 12 height 10
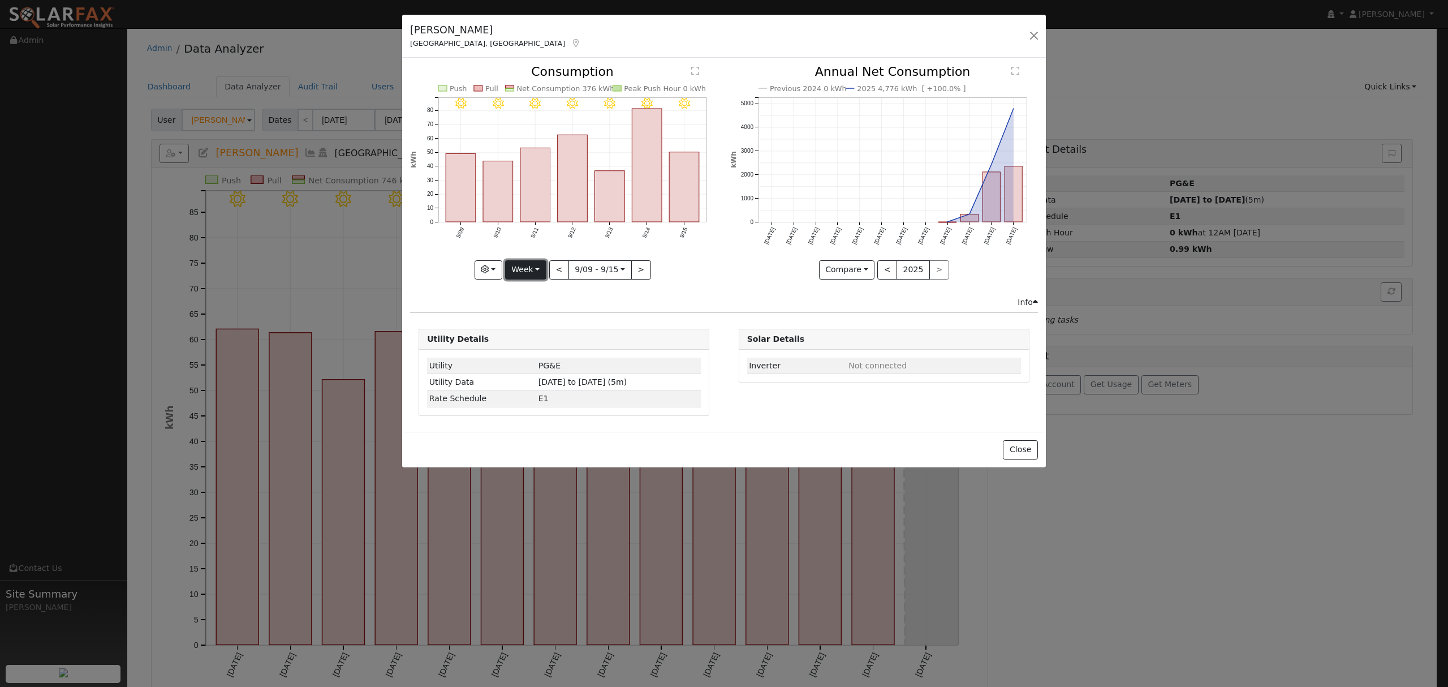
click at [530, 274] on button "Week" at bounding box center [525, 269] width 41 height 19
click at [532, 342] on link "Year" at bounding box center [545, 341] width 79 height 16
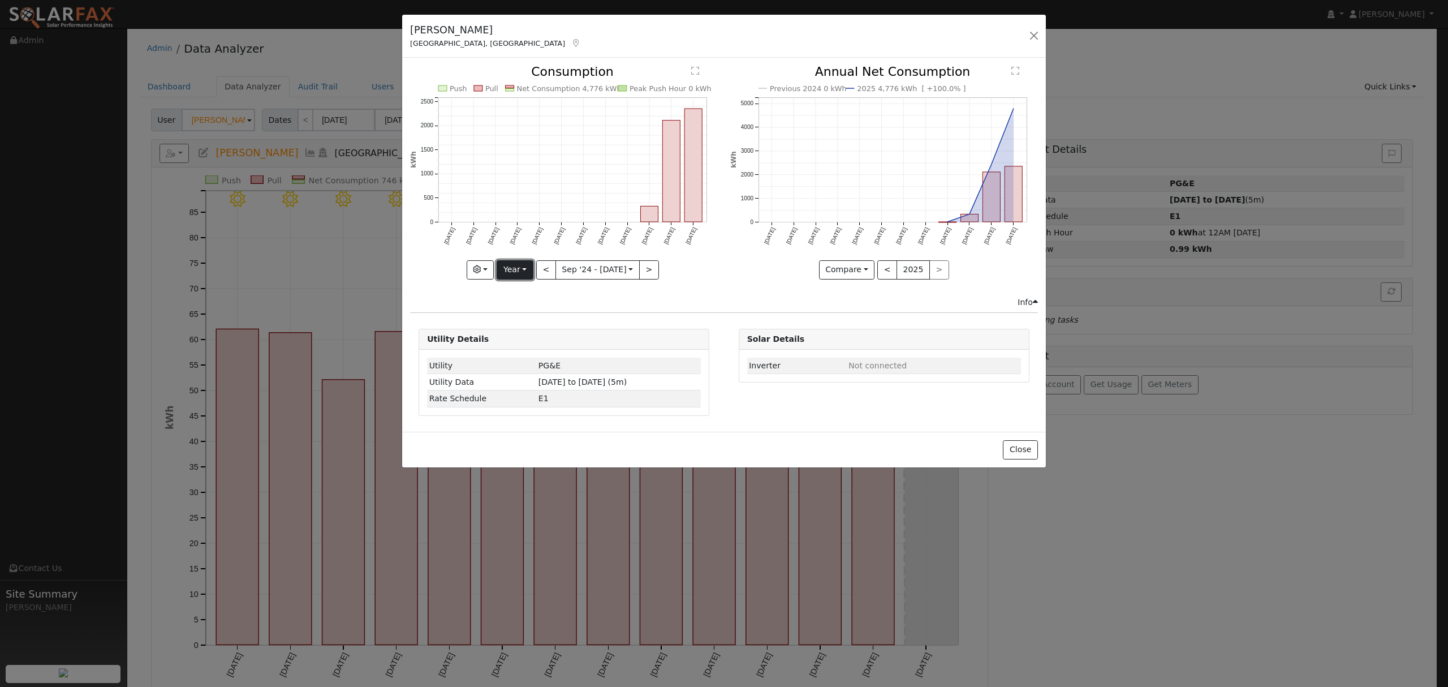
click at [523, 270] on button "Year" at bounding box center [515, 269] width 36 height 19
click at [521, 340] on link "Year" at bounding box center [536, 341] width 79 height 16
click at [545, 267] on button "<" at bounding box center [546, 269] width 20 height 19
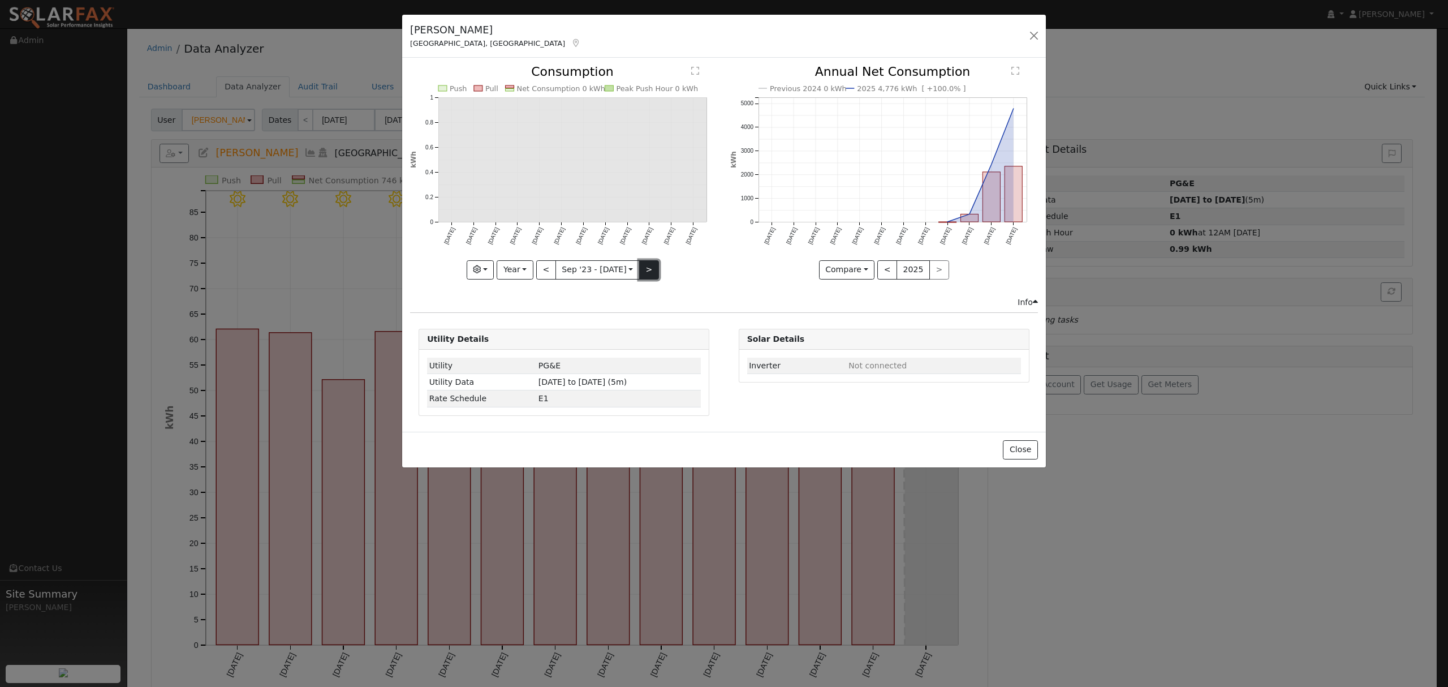
click at [644, 272] on button ">" at bounding box center [649, 269] width 20 height 19
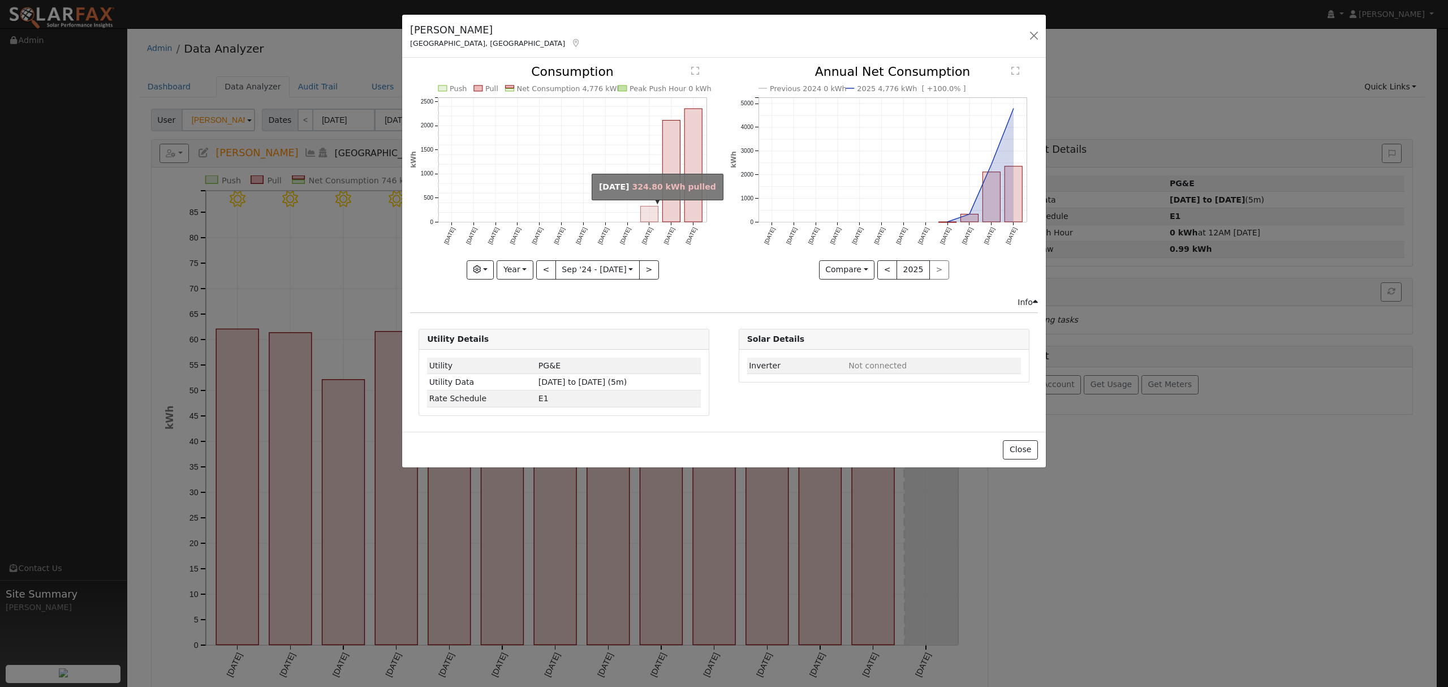
click at [653, 215] on rect "onclick=""" at bounding box center [650, 214] width 18 height 16
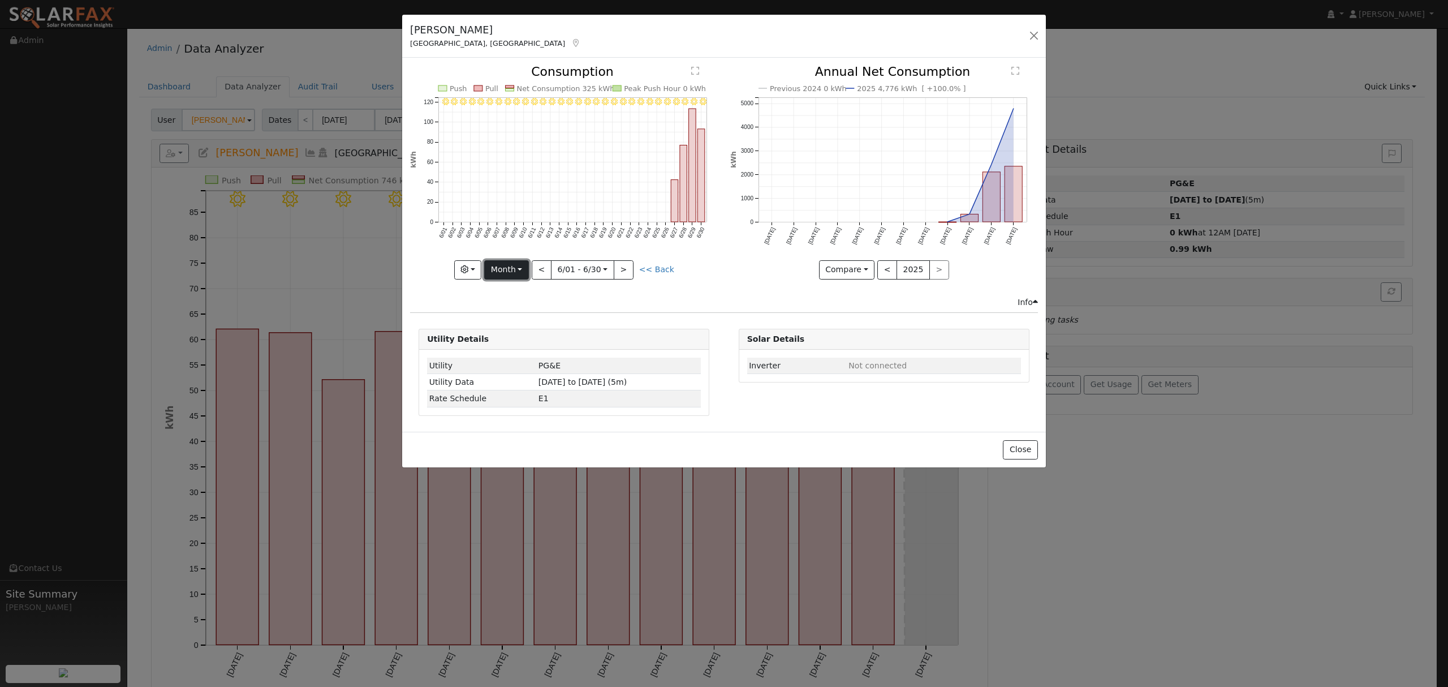
click at [523, 269] on button "Month" at bounding box center [506, 269] width 45 height 19
click at [512, 327] on link "Month" at bounding box center [524, 325] width 79 height 16
click at [534, 265] on button "Month" at bounding box center [525, 269] width 45 height 19
click at [532, 338] on link "Year" at bounding box center [543, 341] width 79 height 16
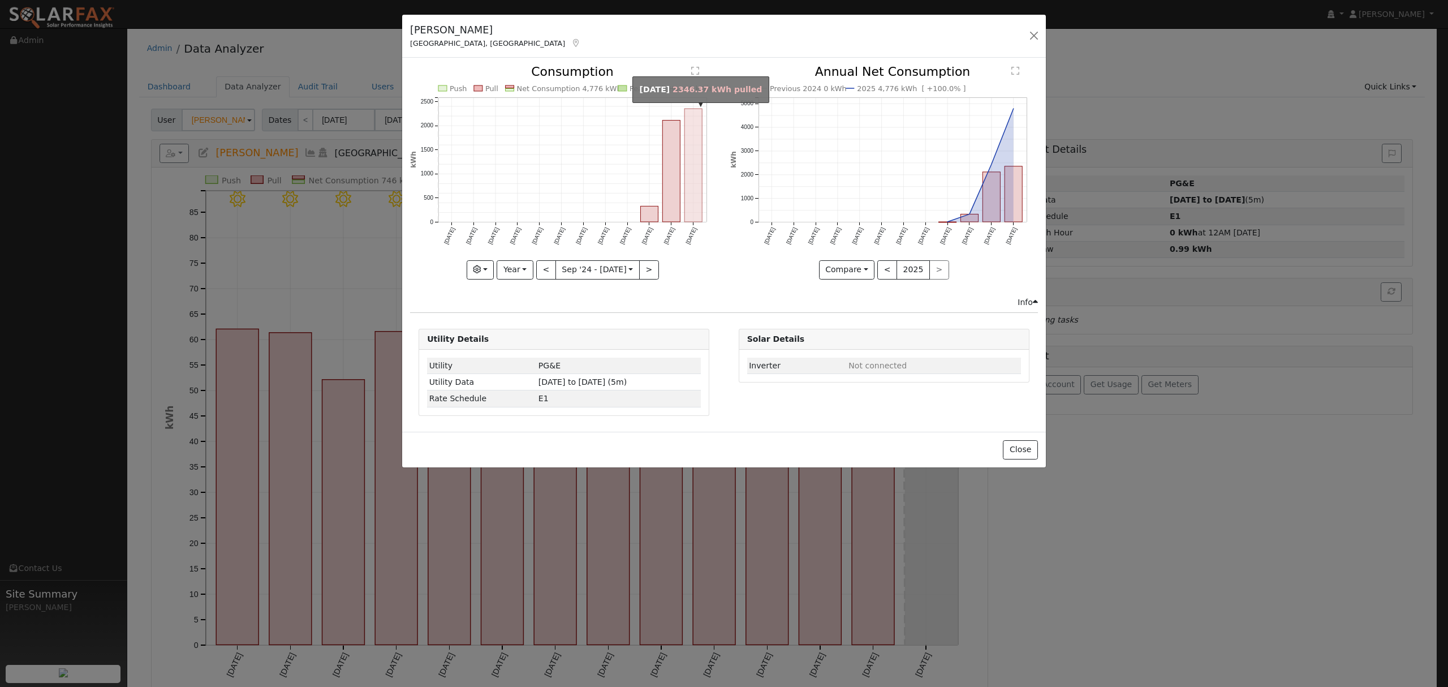
click at [691, 172] on rect "onclick=""" at bounding box center [694, 165] width 18 height 113
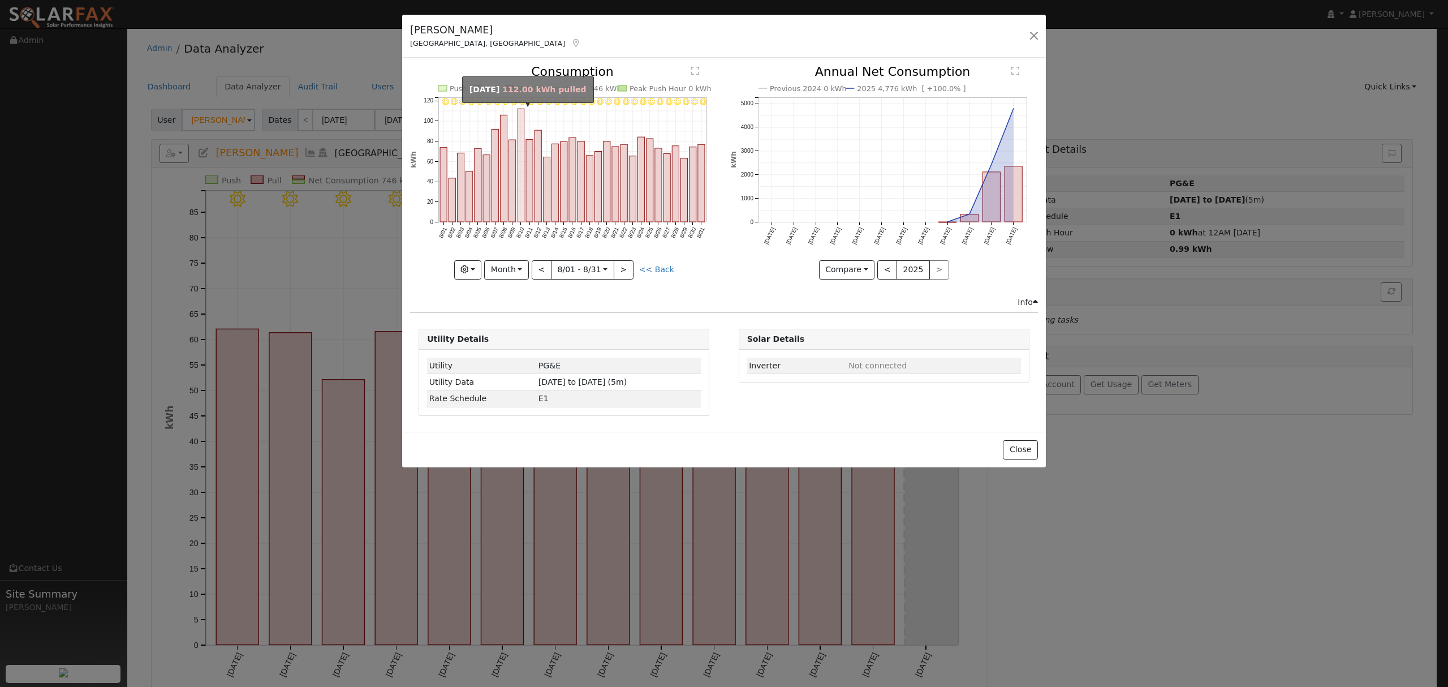
click at [519, 127] on rect "onclick=""" at bounding box center [520, 165] width 7 height 113
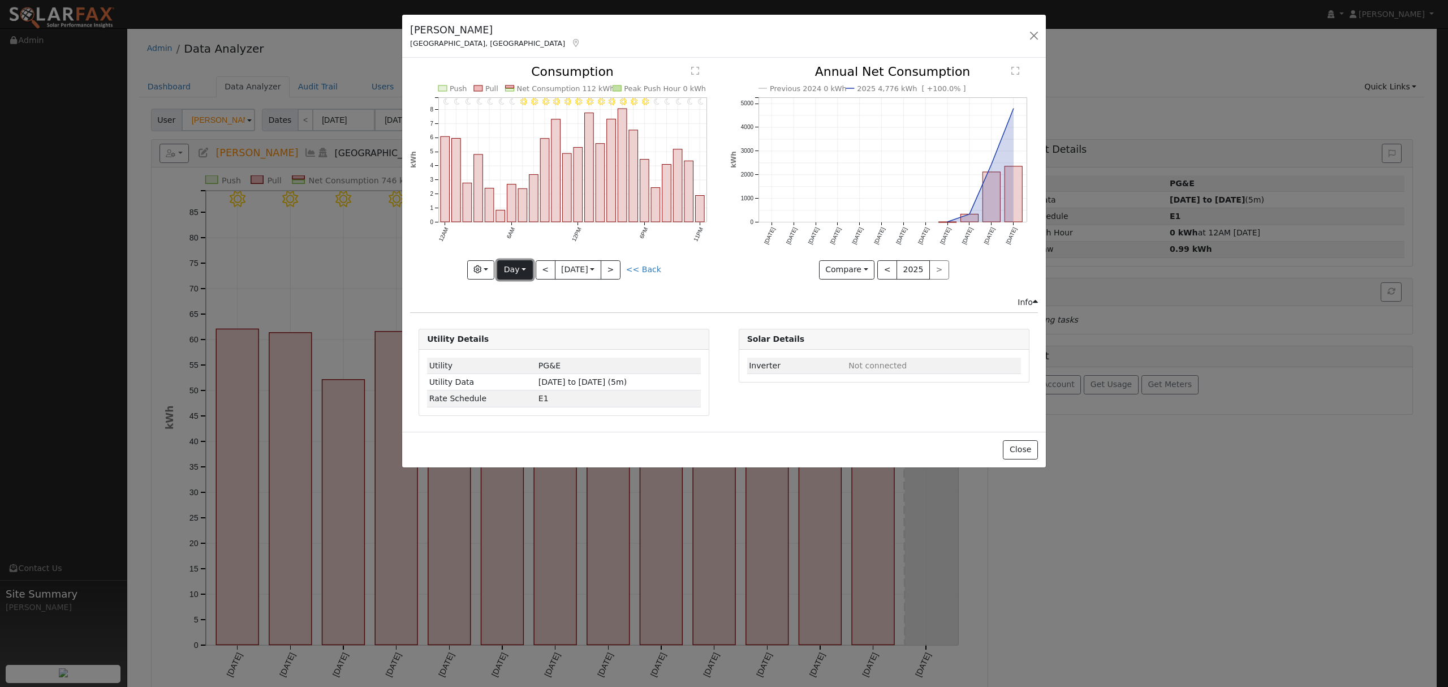
click at [518, 273] on button "Day" at bounding box center [514, 269] width 35 height 19
click at [526, 327] on link "Month" at bounding box center [537, 325] width 79 height 16
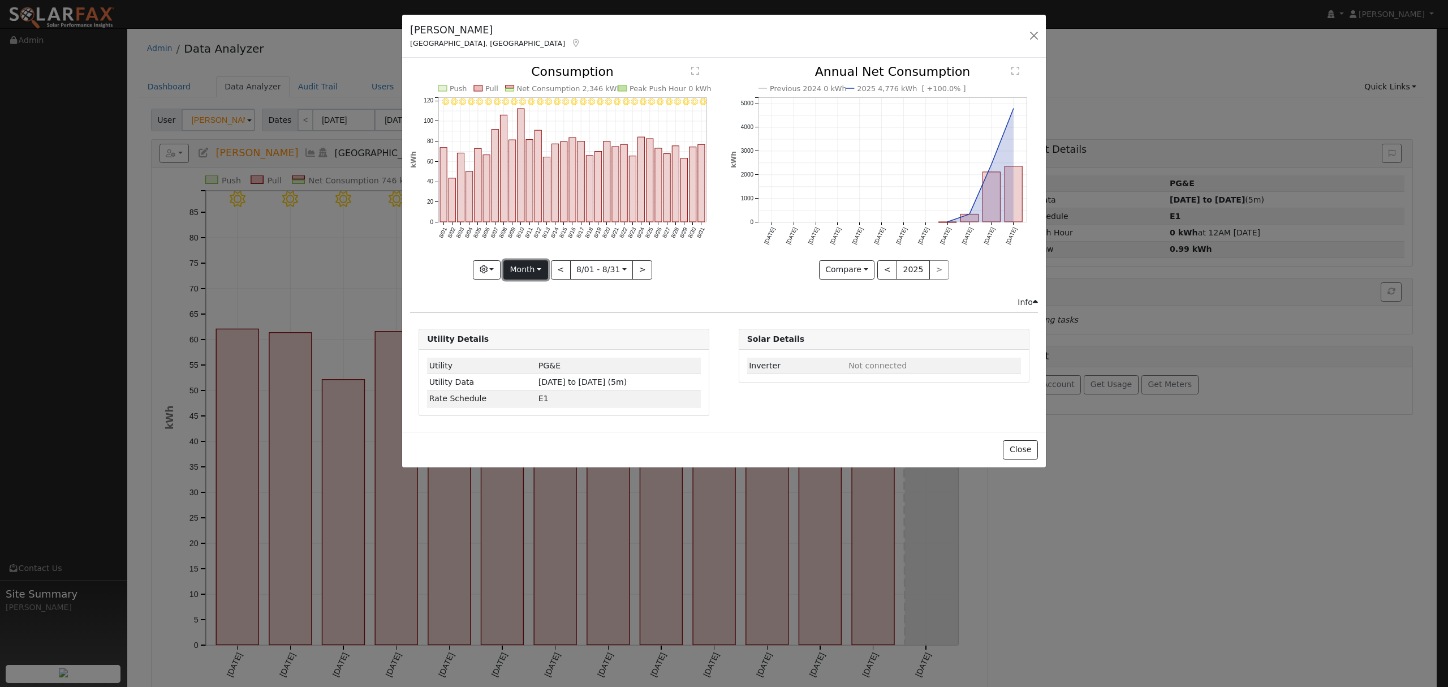
click at [533, 268] on button "Month" at bounding box center [525, 269] width 45 height 19
click at [530, 325] on link "Month" at bounding box center [543, 325] width 79 height 16
click at [562, 272] on button "<" at bounding box center [561, 269] width 20 height 19
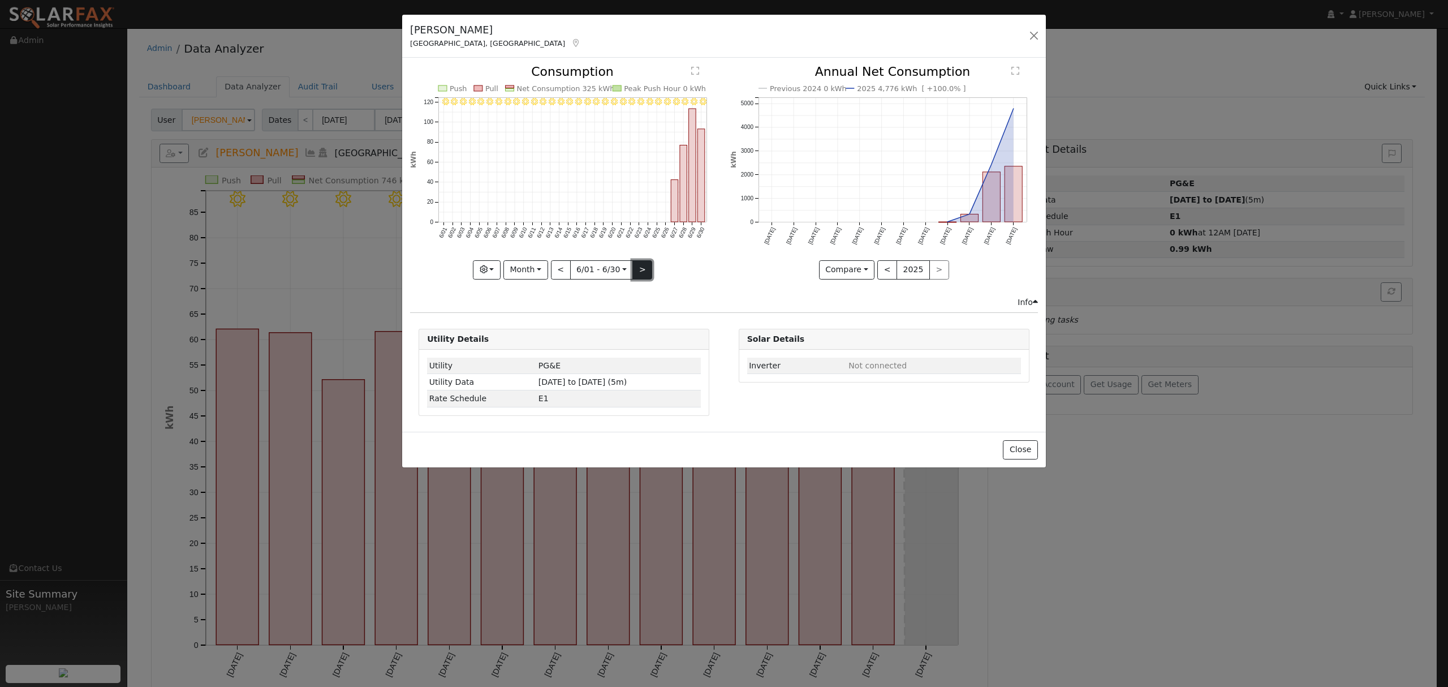
click at [637, 270] on button ">" at bounding box center [642, 269] width 20 height 19
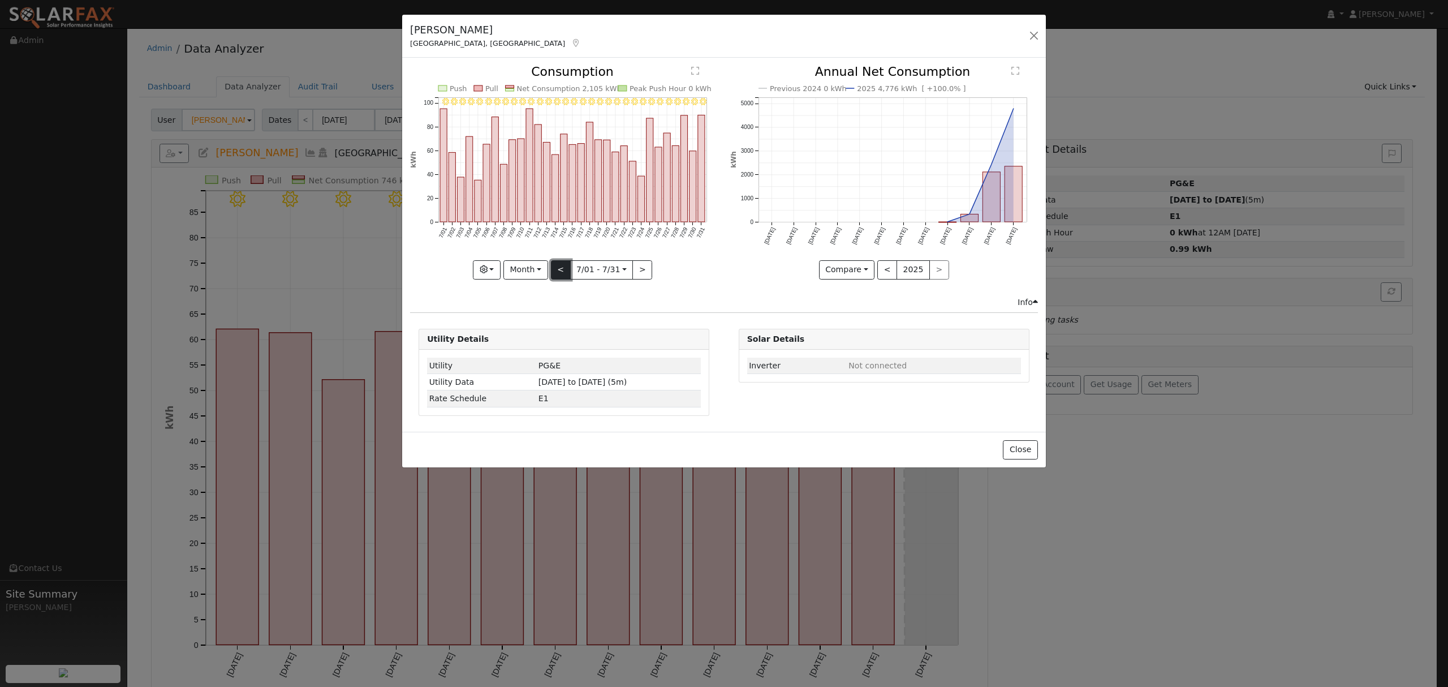
click at [559, 274] on button "<" at bounding box center [561, 269] width 20 height 19
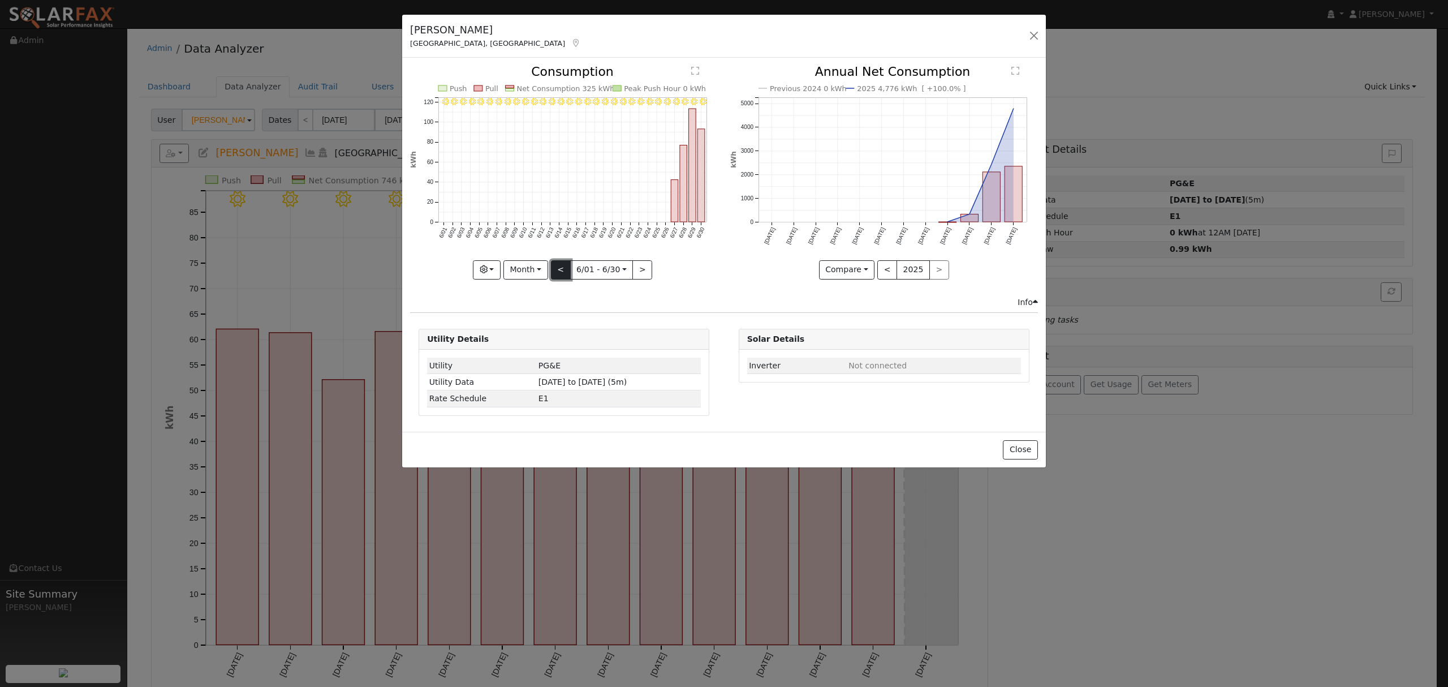
click at [559, 274] on button "<" at bounding box center [561, 269] width 20 height 19
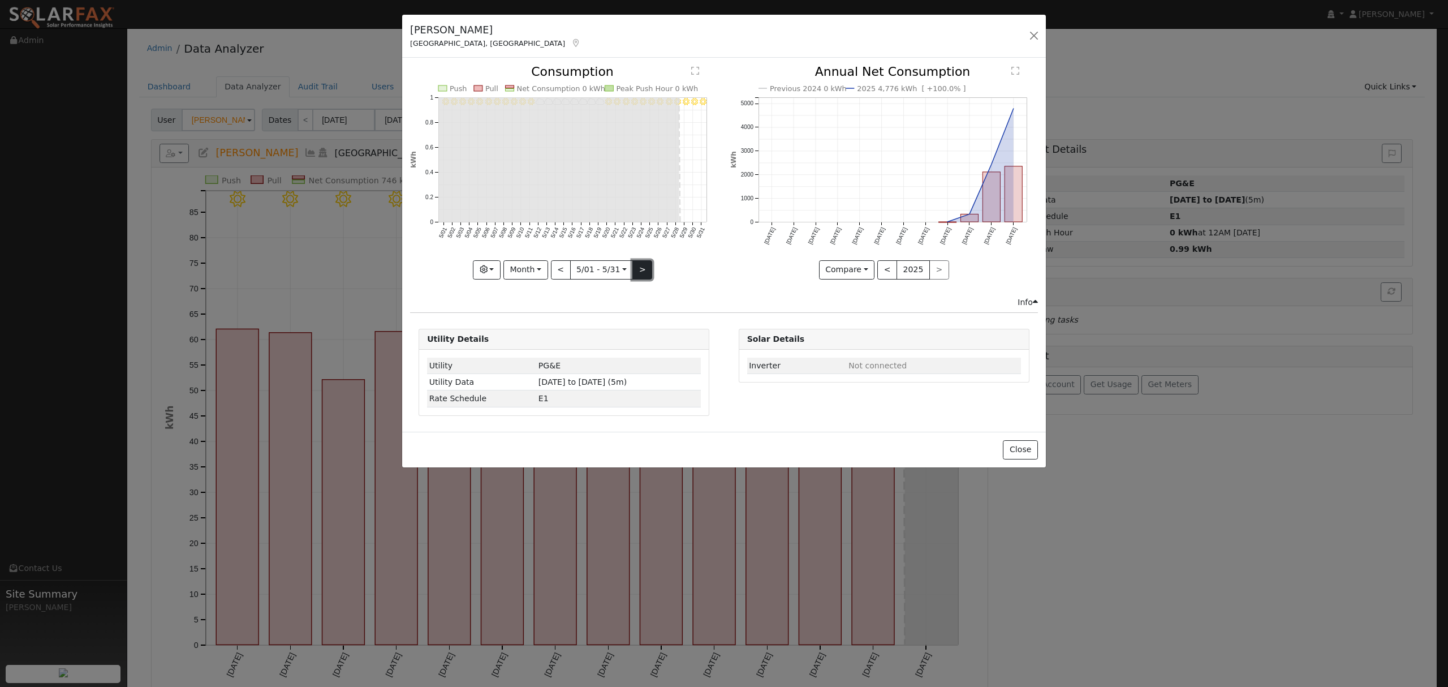
click at [641, 274] on button ">" at bounding box center [642, 269] width 20 height 19
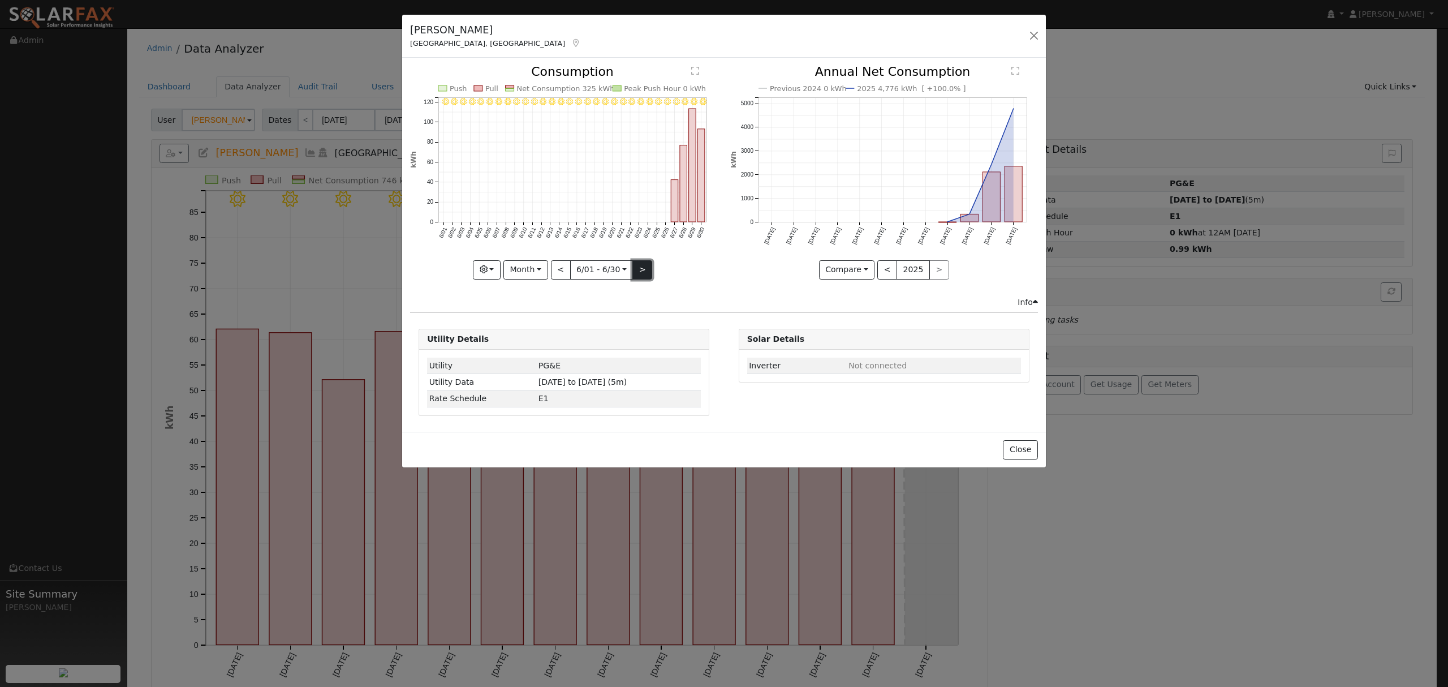
click at [641, 274] on button ">" at bounding box center [642, 269] width 20 height 19
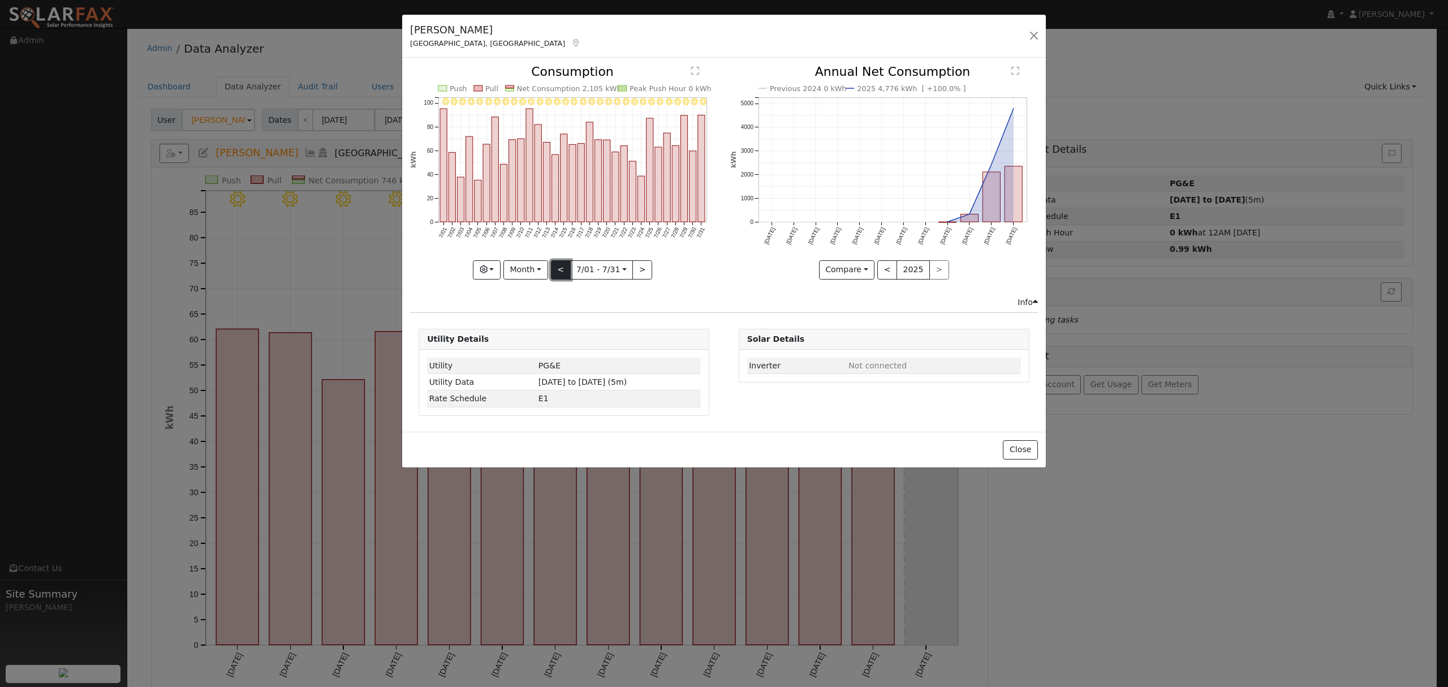
click at [561, 263] on button "<" at bounding box center [561, 269] width 20 height 19
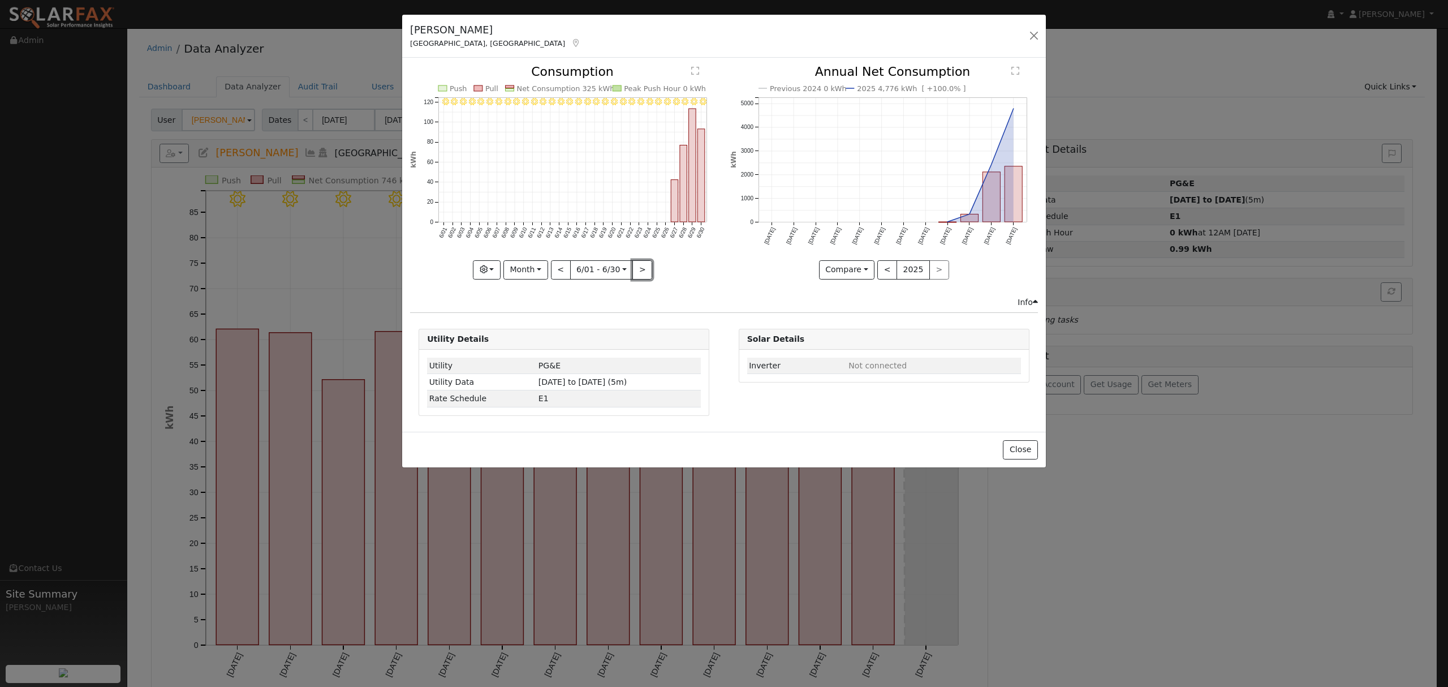
click at [635, 272] on button ">" at bounding box center [642, 269] width 20 height 19
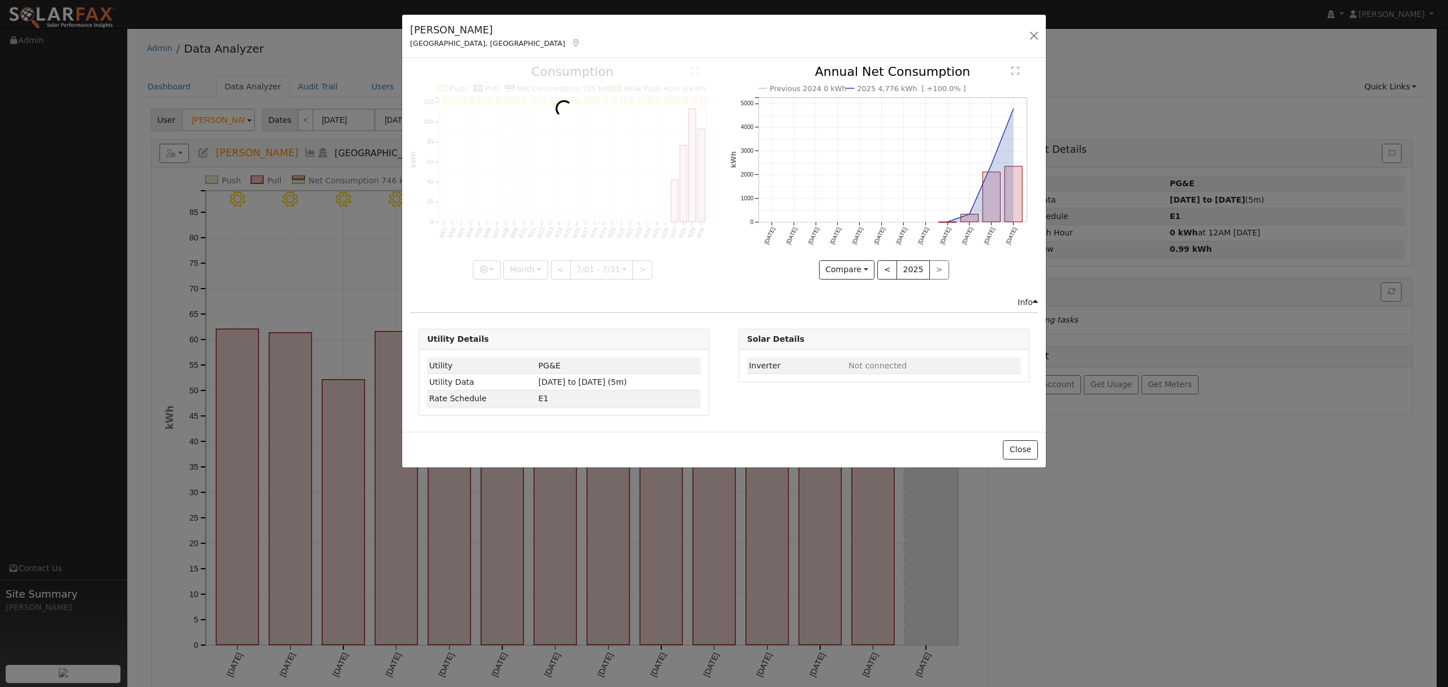
click at [635, 270] on div at bounding box center [564, 172] width 308 height 213
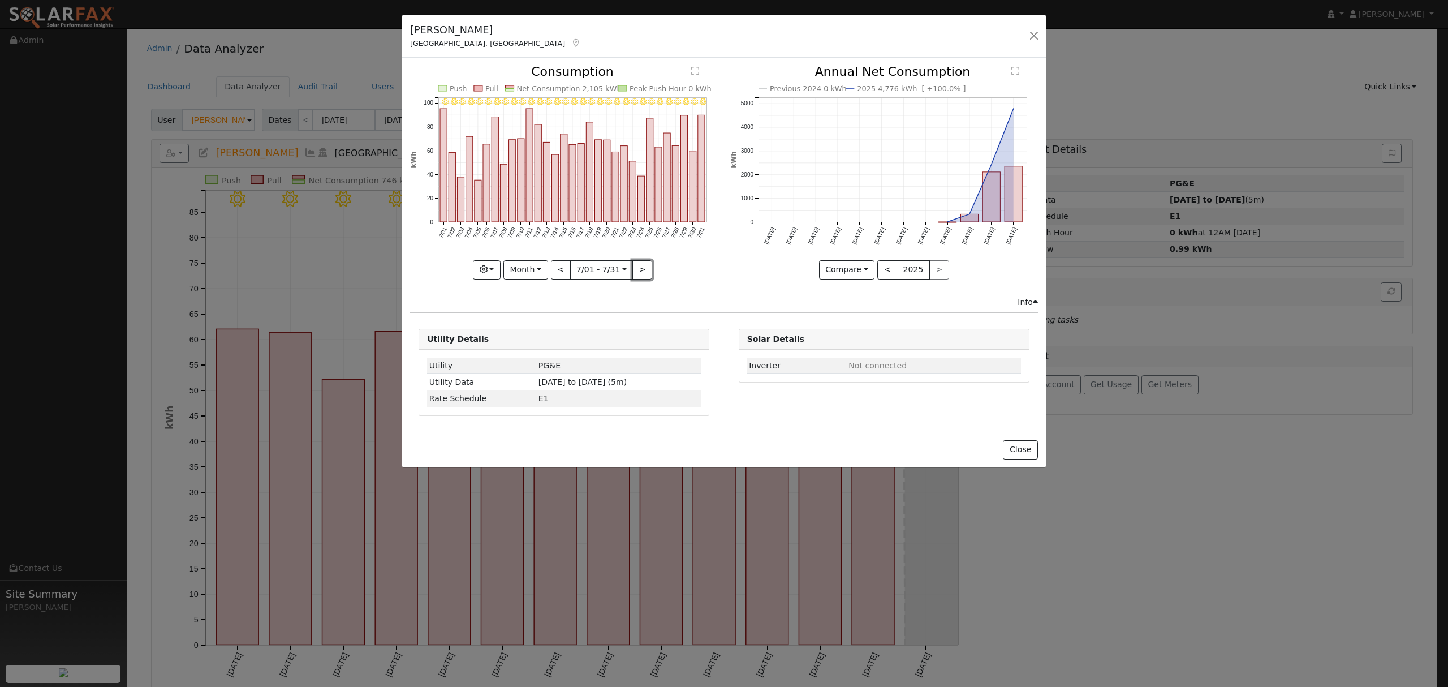
click at [636, 270] on button ">" at bounding box center [642, 269] width 20 height 19
click at [638, 269] on div "8/31 - Clear 8/30 - Clear 8/29 - Clear 8/28 - Clear 8/27 - Clear 8/26 - Clear 8…" at bounding box center [564, 172] width 308 height 213
click at [638, 269] on button ">" at bounding box center [642, 269] width 20 height 19
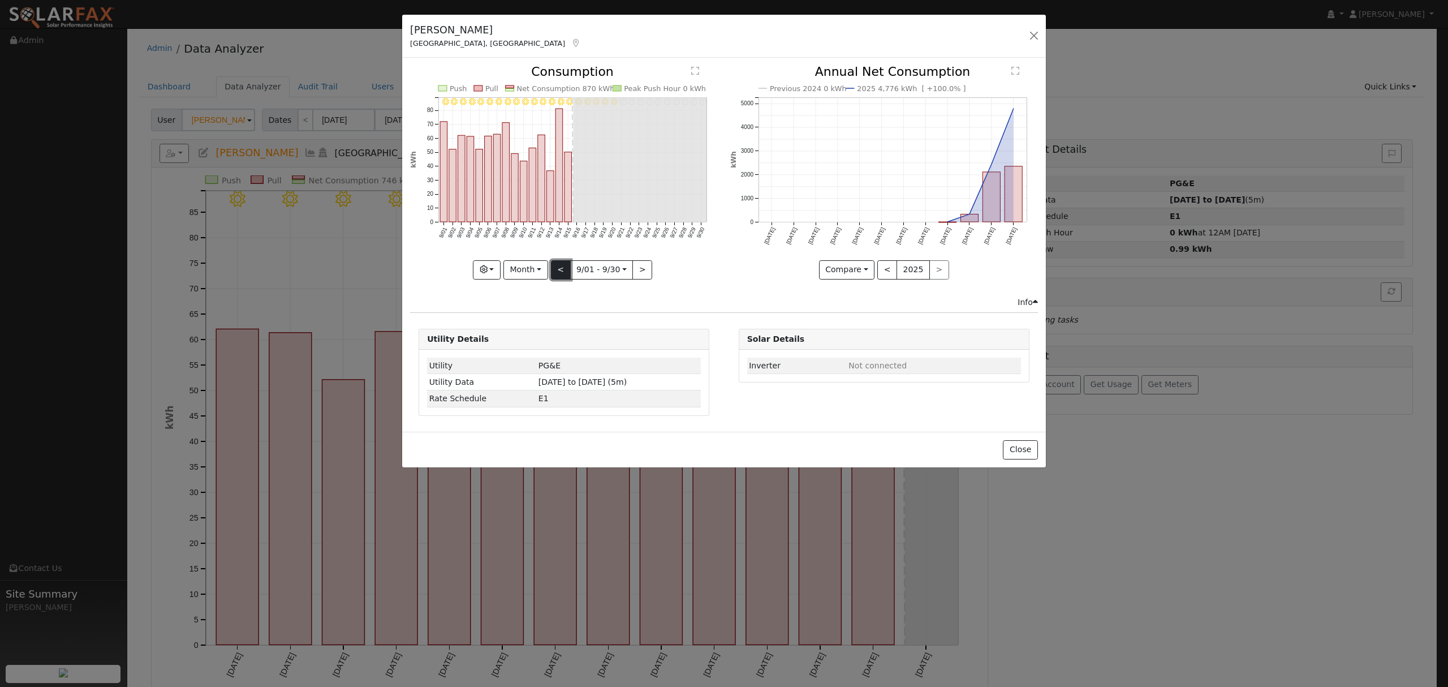
click at [559, 275] on button "<" at bounding box center [561, 269] width 20 height 19
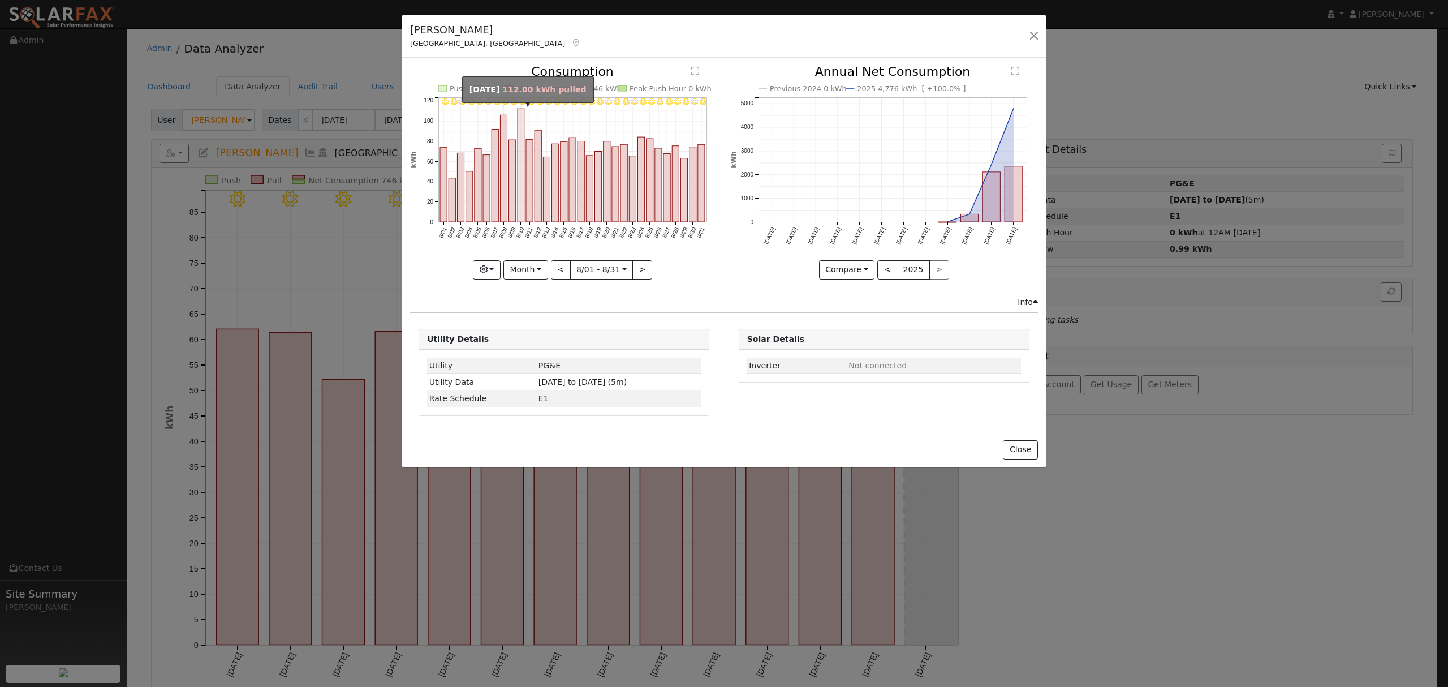
click at [521, 113] on rect "onclick=""" at bounding box center [520, 165] width 7 height 113
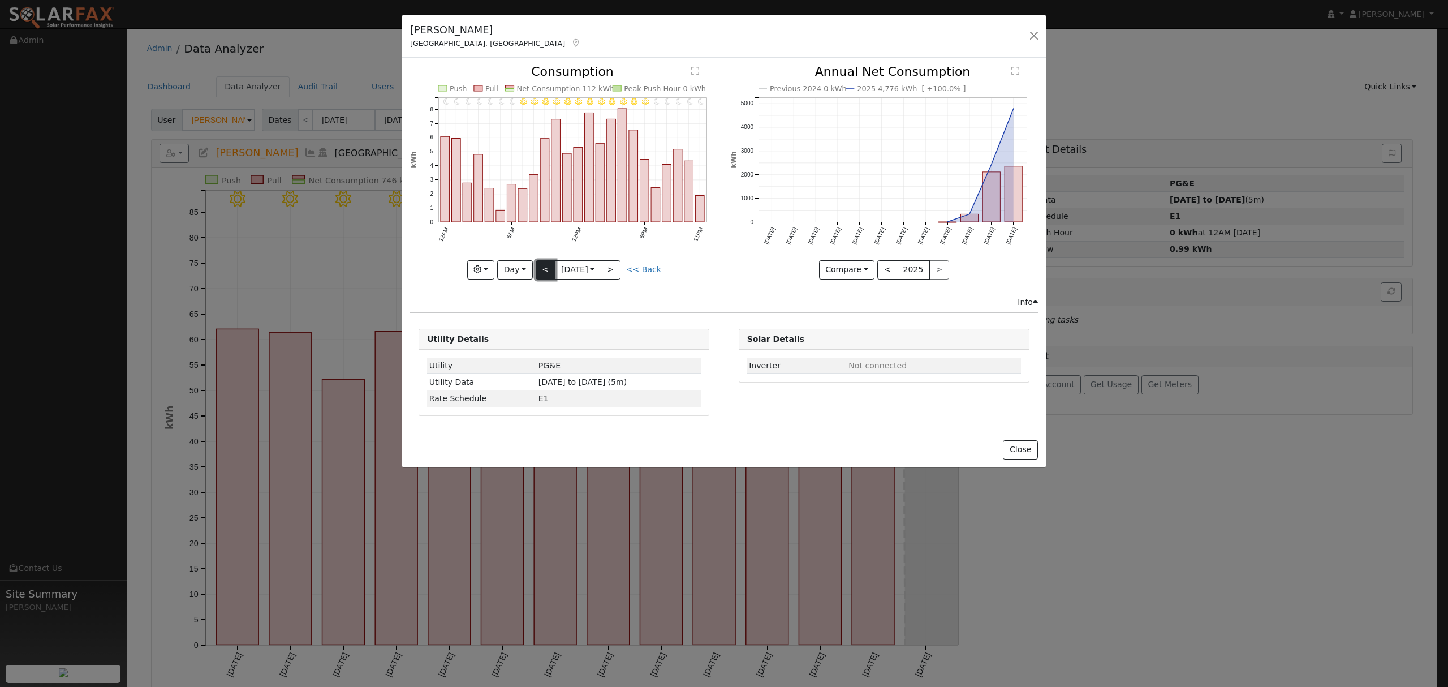
click at [540, 269] on button "<" at bounding box center [546, 269] width 20 height 19
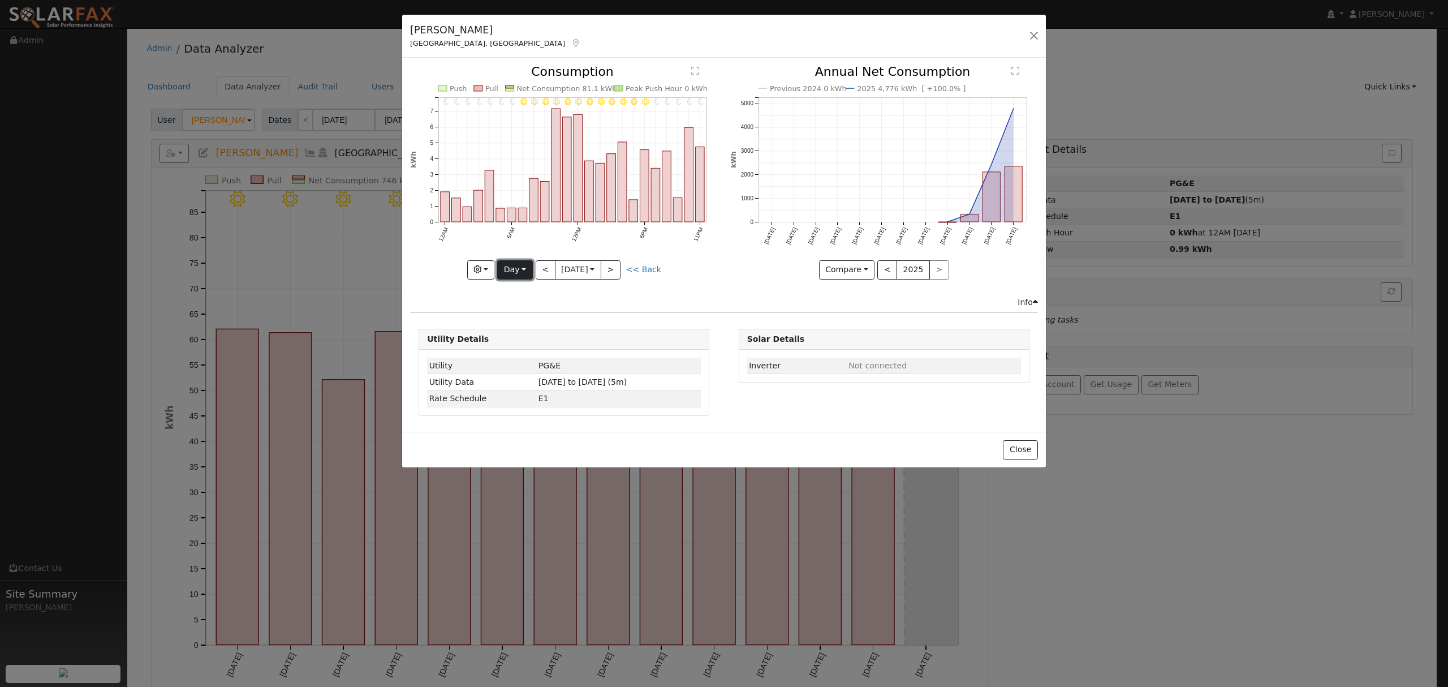
click at [519, 270] on button "Day" at bounding box center [514, 269] width 35 height 19
click at [532, 342] on link "Year" at bounding box center [537, 341] width 79 height 16
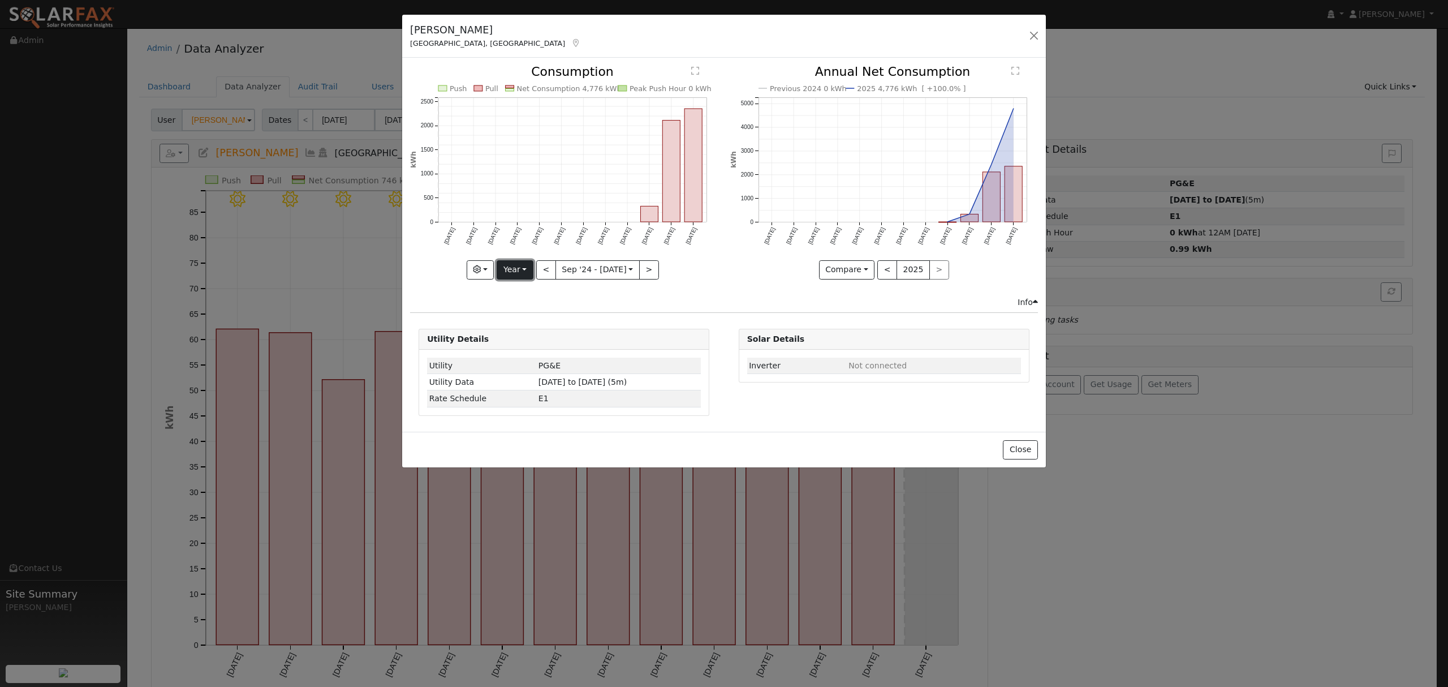
click at [518, 267] on button "Year" at bounding box center [515, 269] width 36 height 19
click at [528, 322] on link "Month" at bounding box center [536, 325] width 79 height 16
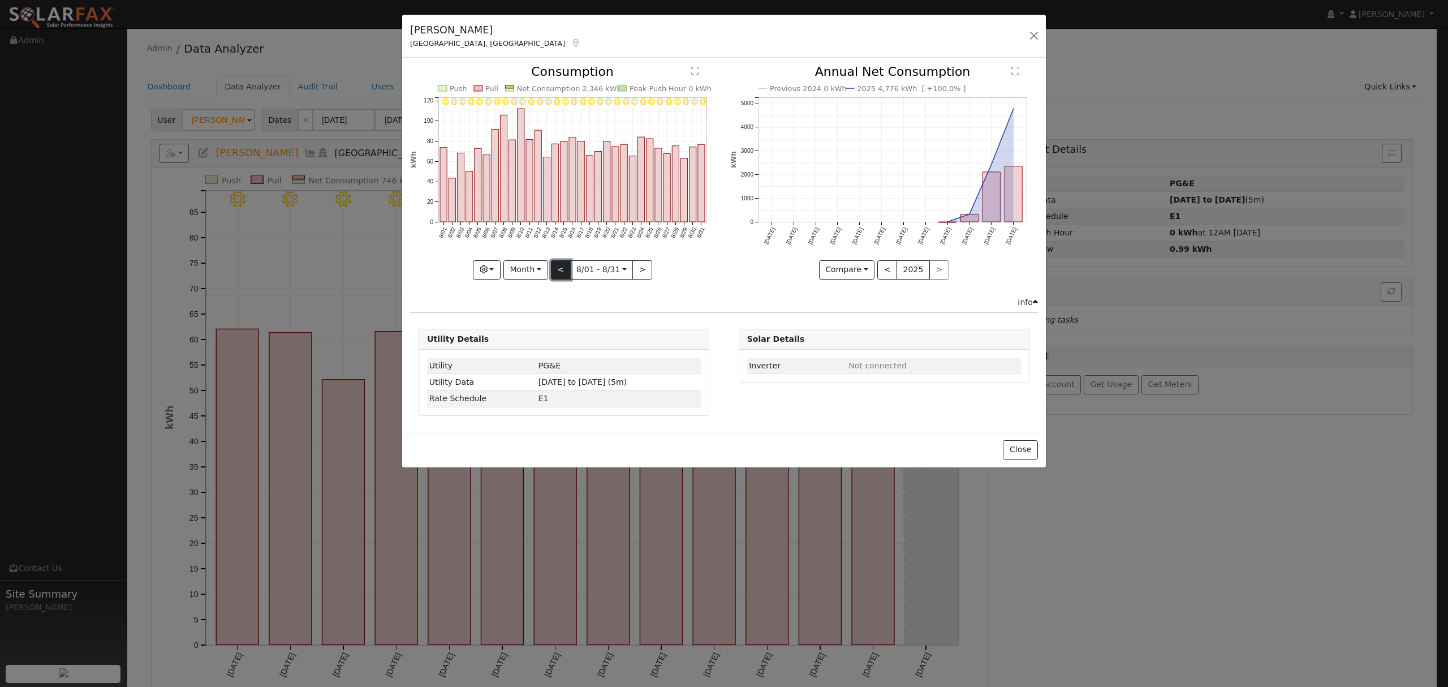
click at [564, 272] on button "<" at bounding box center [561, 269] width 20 height 19
click at [634, 272] on button ">" at bounding box center [642, 269] width 20 height 19
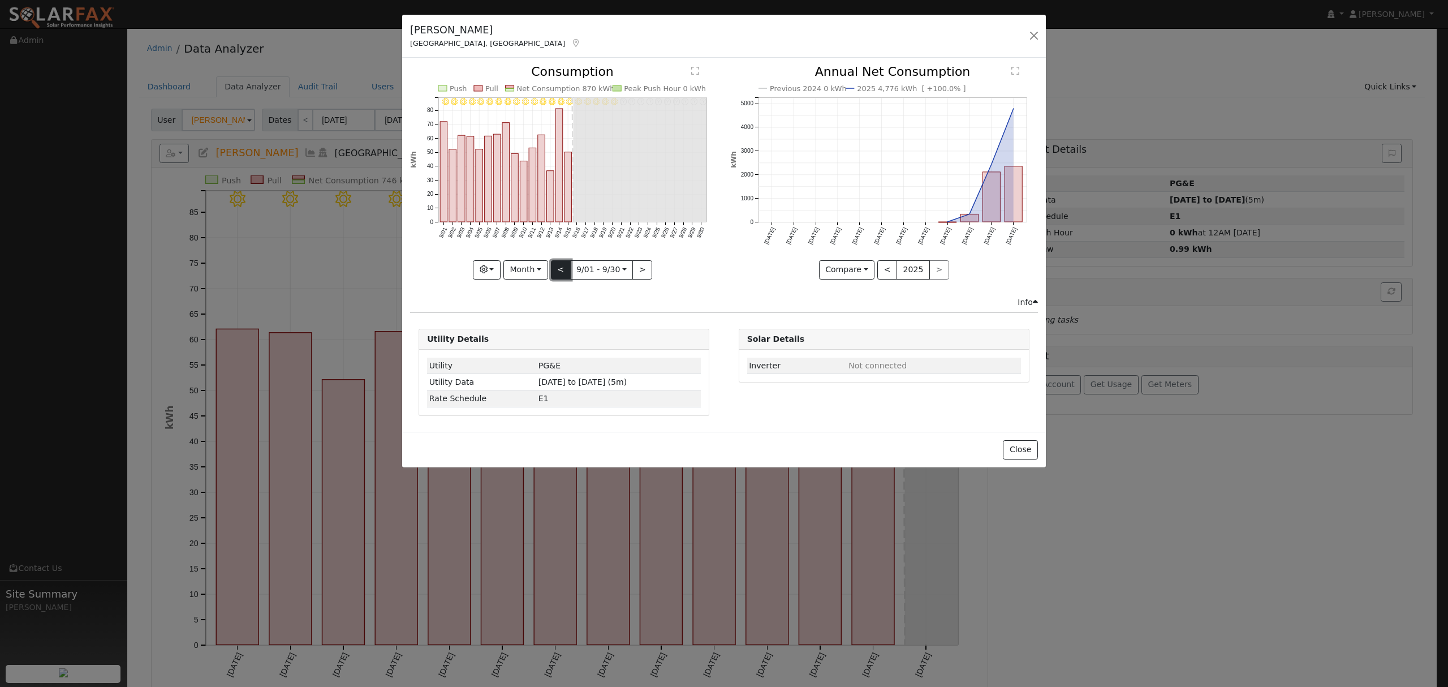
click at [564, 268] on button "<" at bounding box center [561, 269] width 20 height 19
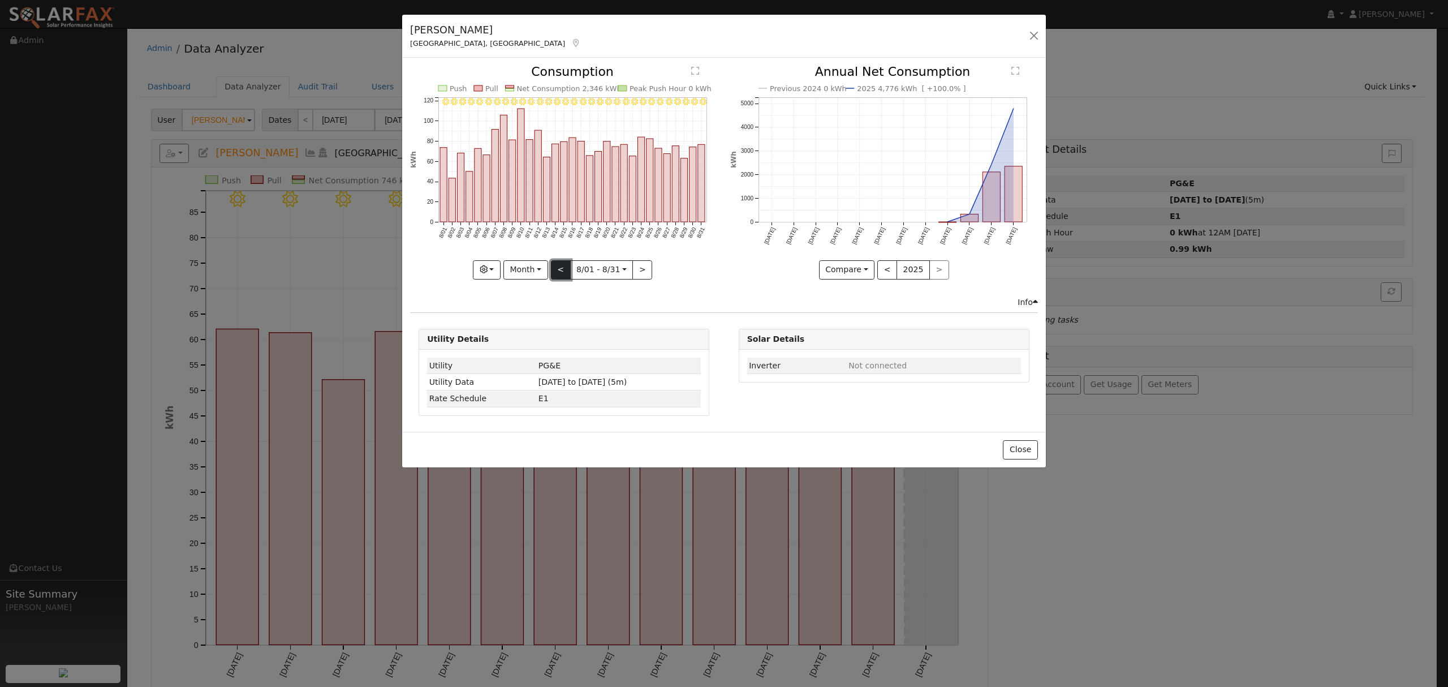
click at [562, 270] on button "<" at bounding box center [561, 269] width 20 height 19
click at [562, 269] on button "<" at bounding box center [561, 269] width 20 height 19
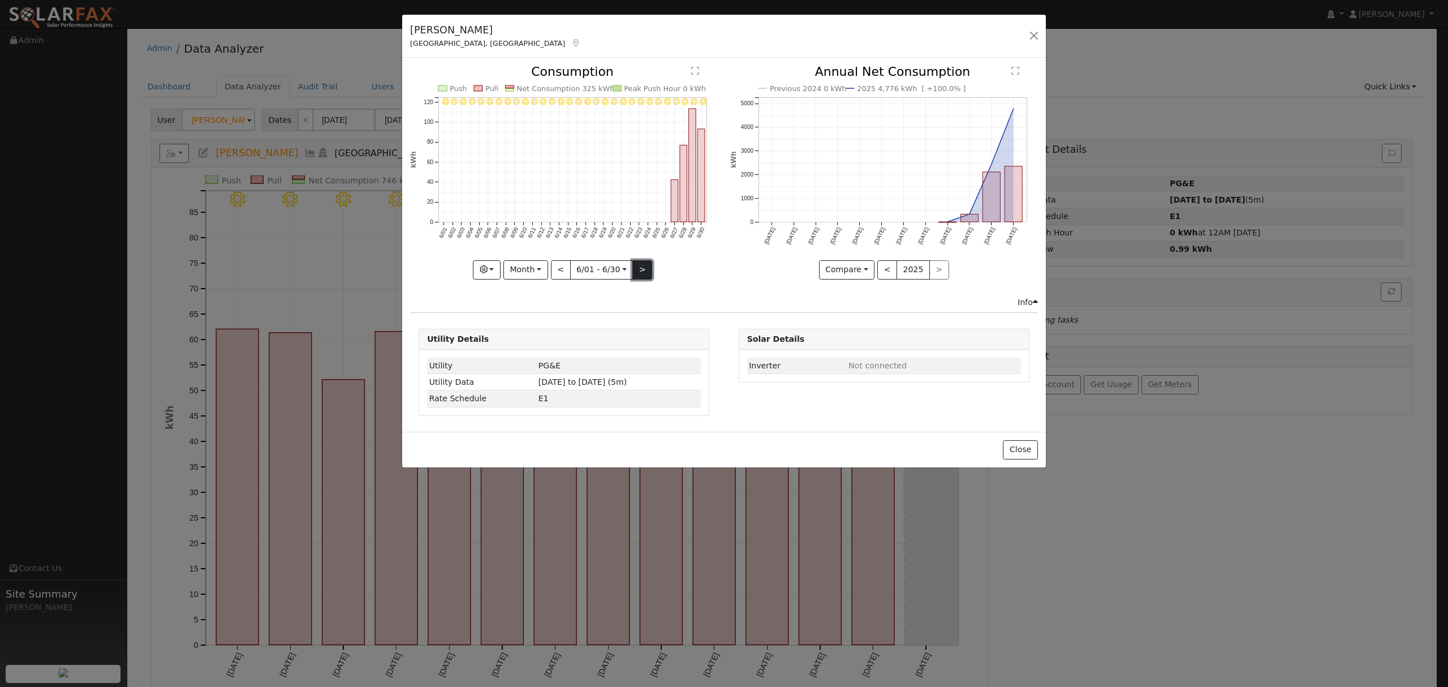
click at [647, 274] on button ">" at bounding box center [642, 269] width 20 height 19
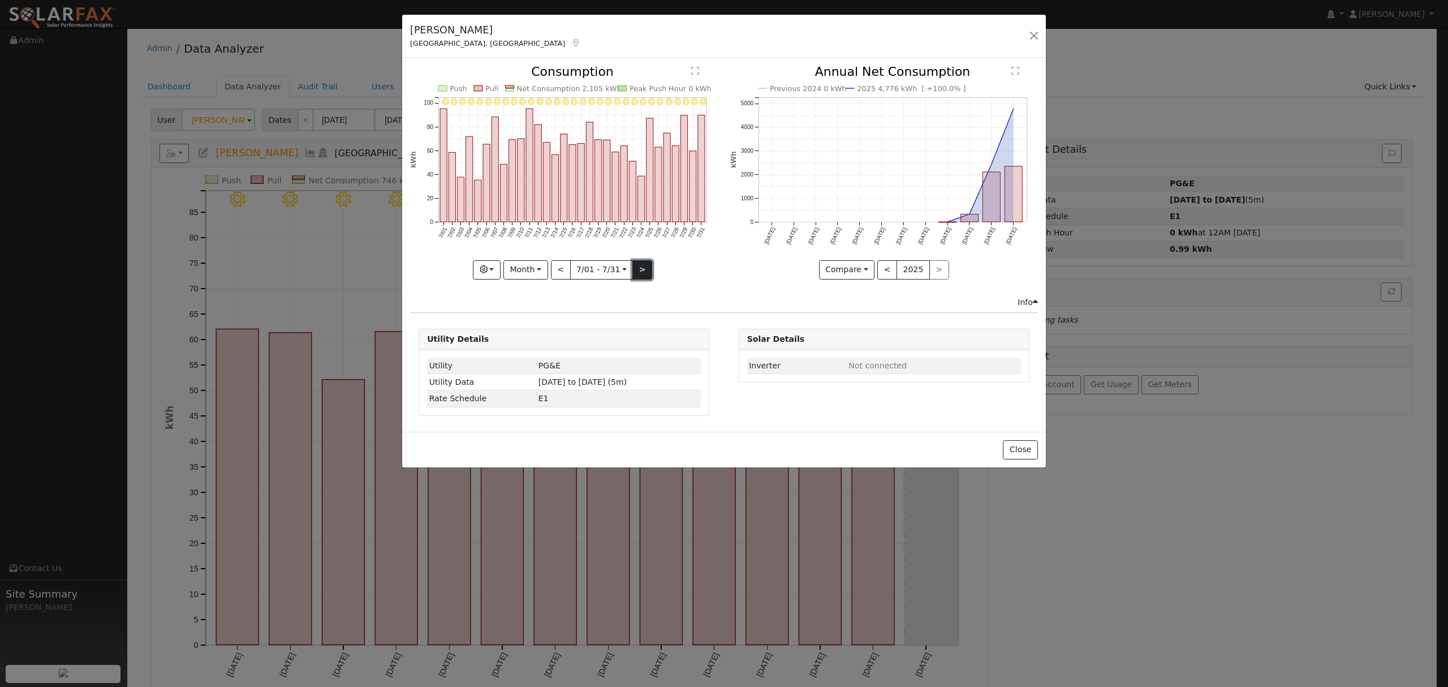
click at [642, 271] on button ">" at bounding box center [642, 269] width 20 height 19
click at [642, 273] on button ">" at bounding box center [642, 269] width 20 height 19
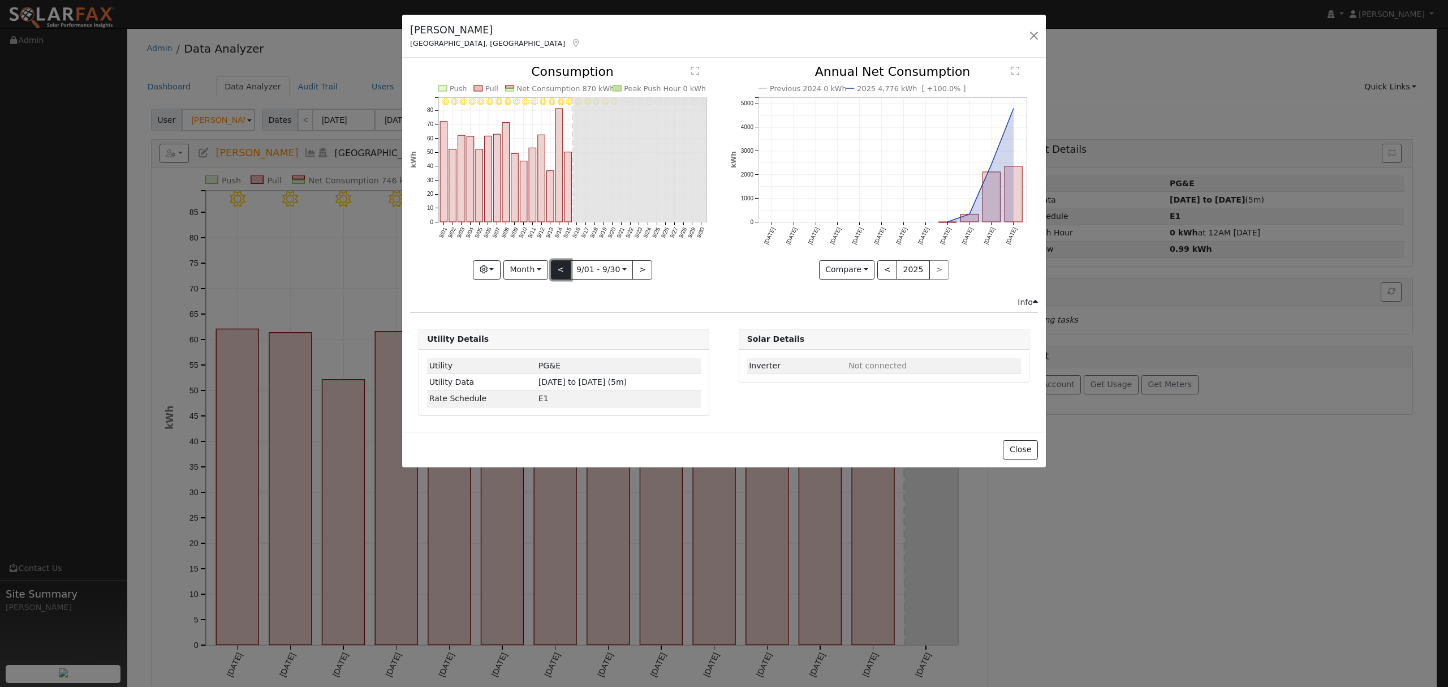
click at [562, 270] on button "<" at bounding box center [561, 269] width 20 height 19
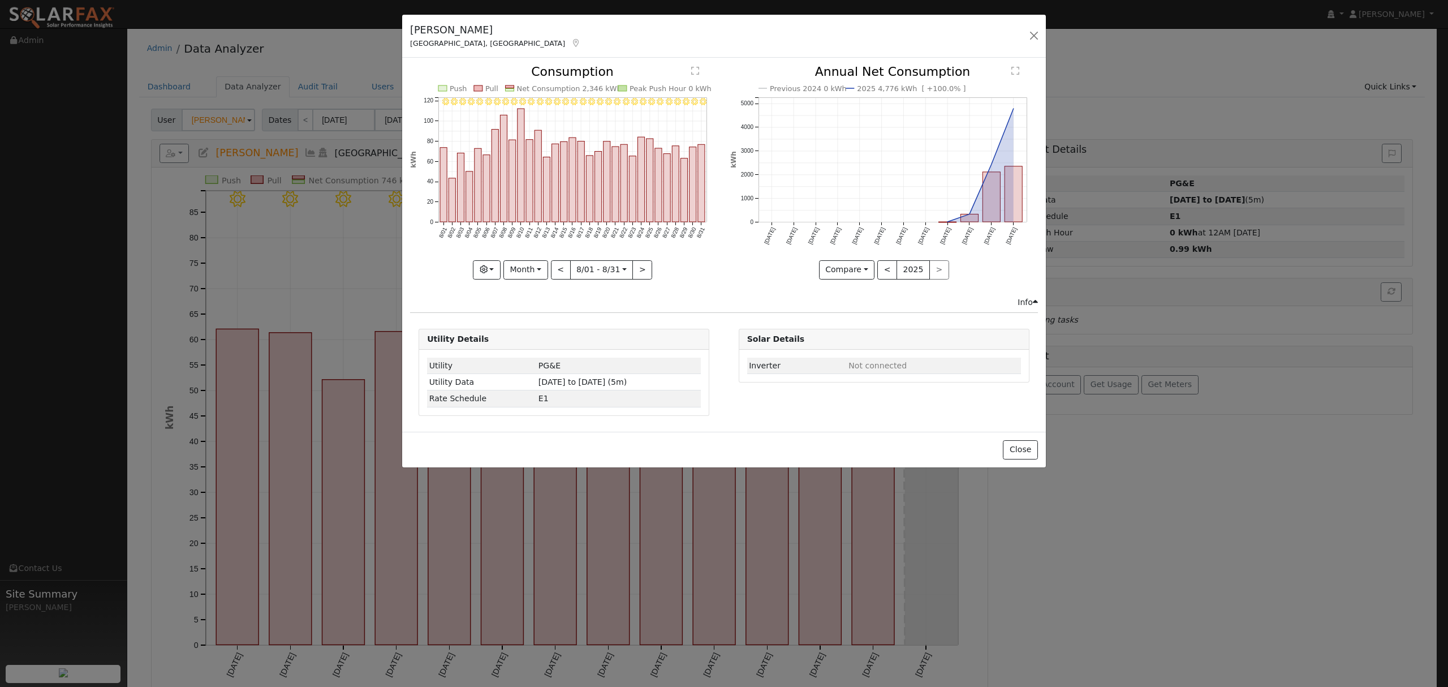
click at [688, 291] on div "8/31 - Clear 8/30 - Clear 8/29 - Clear 8/28 - Clear 8/27 - Clear 8/26 - Clear 8…" at bounding box center [564, 181] width 320 height 230
click at [556, 270] on button "<" at bounding box center [561, 269] width 20 height 19
click at [642, 271] on button ">" at bounding box center [642, 269] width 20 height 19
type input "[DATE]"
